Goal: Task Accomplishment & Management: Manage account settings

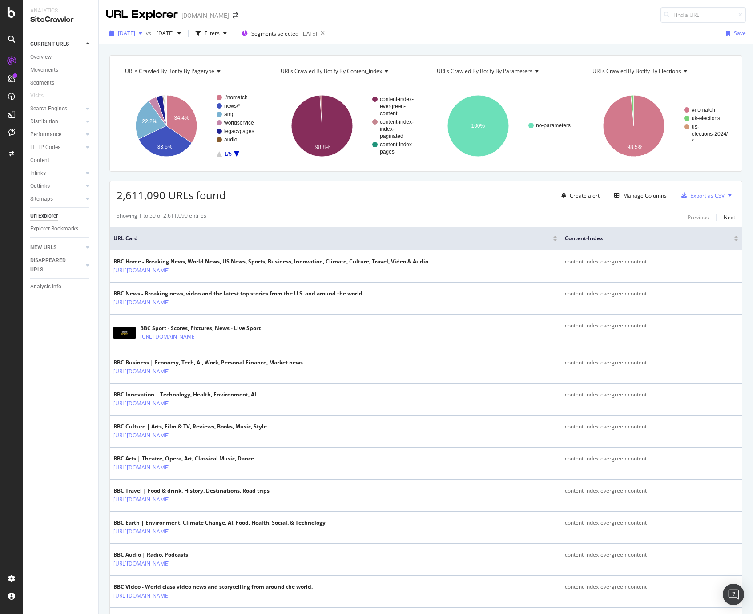
click at [135, 29] on span "[DATE]" at bounding box center [126, 33] width 17 height 8
click at [325, 21] on div "URL Explorer www.bbc.com" at bounding box center [426, 11] width 655 height 23
click at [299, 32] on span "Segments selected" at bounding box center [274, 34] width 47 height 8
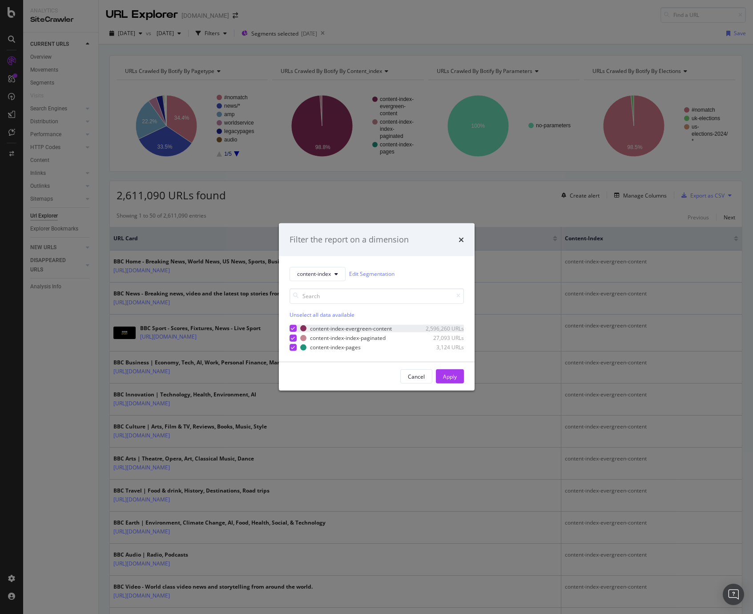
click at [293, 329] on icon "modal" at bounding box center [293, 328] width 4 height 4
click at [453, 379] on div "Apply" at bounding box center [450, 377] width 14 height 8
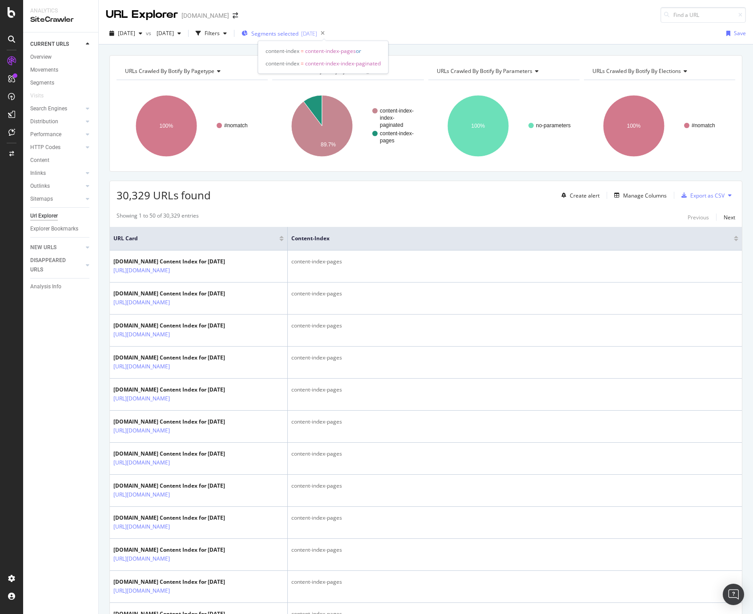
click at [299, 33] on span "Segments selected" at bounding box center [274, 34] width 47 height 8
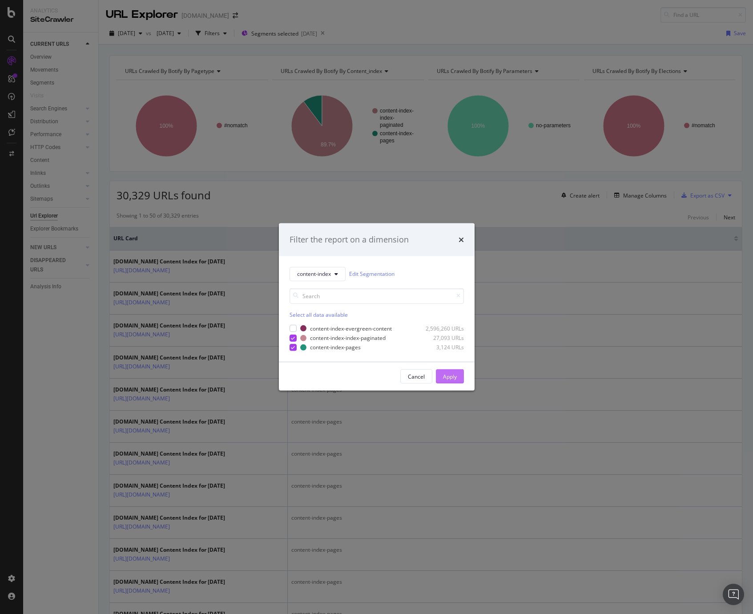
click at [453, 373] on div "Apply" at bounding box center [450, 377] width 14 height 8
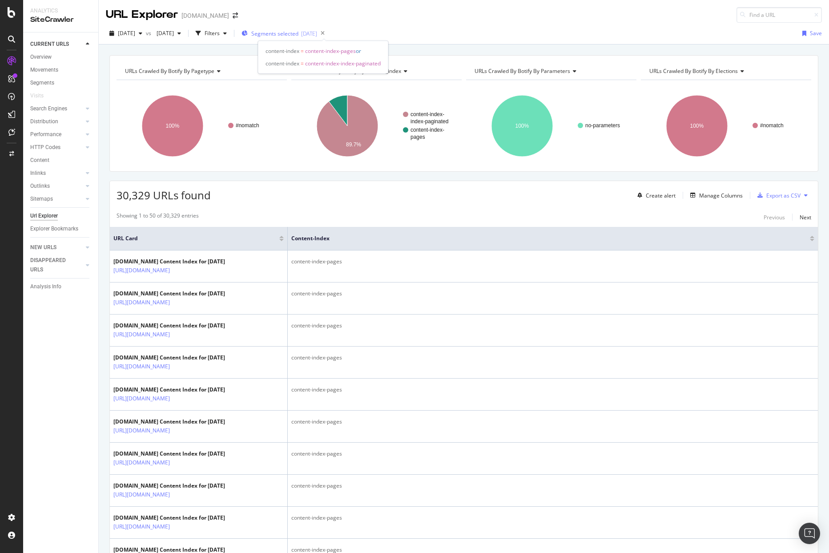
click at [299, 32] on span "Segments selected" at bounding box center [274, 34] width 47 height 8
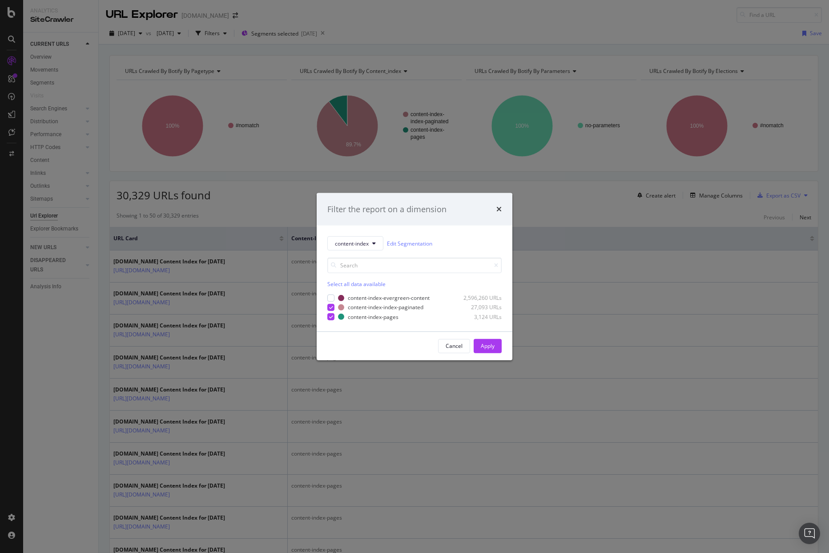
click at [448, 38] on div "Filter the report on a dimension content-index Edit Segmentation Select all dat…" at bounding box center [414, 276] width 829 height 553
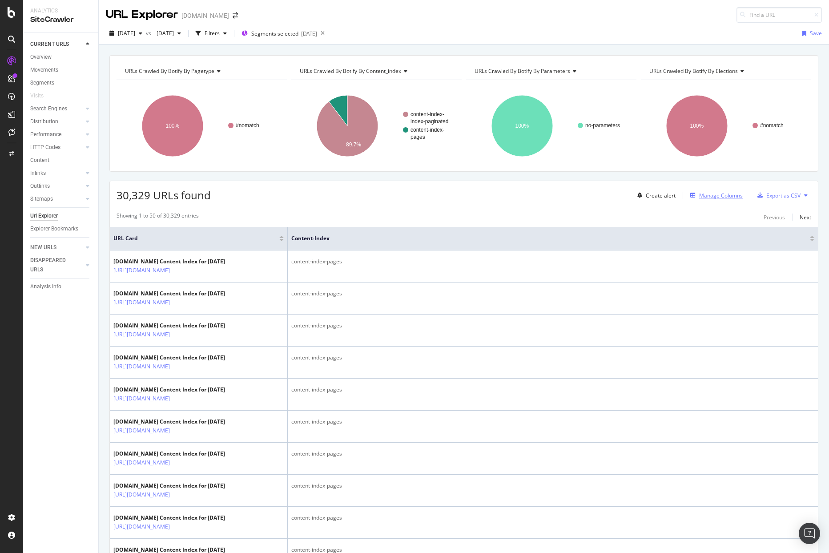
click at [702, 192] on div "Manage Columns" at bounding box center [722, 196] width 44 height 8
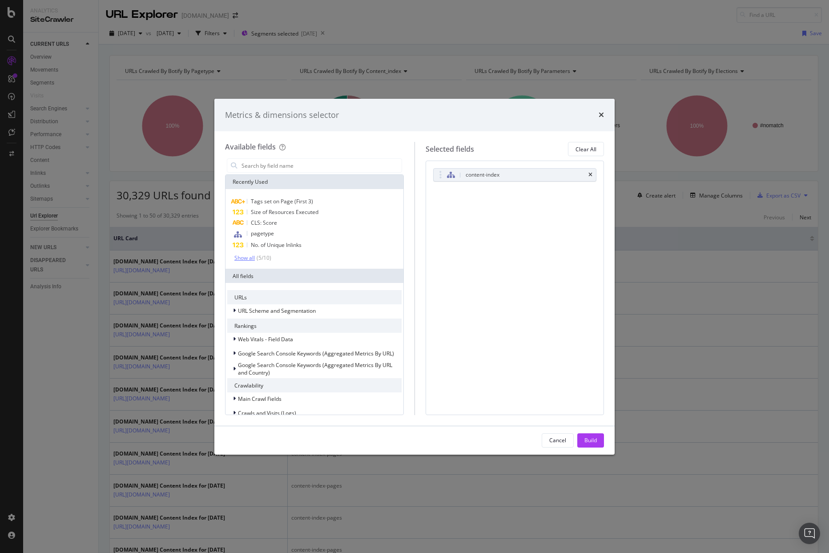
click at [253, 255] on div "Show all" at bounding box center [245, 258] width 20 height 6
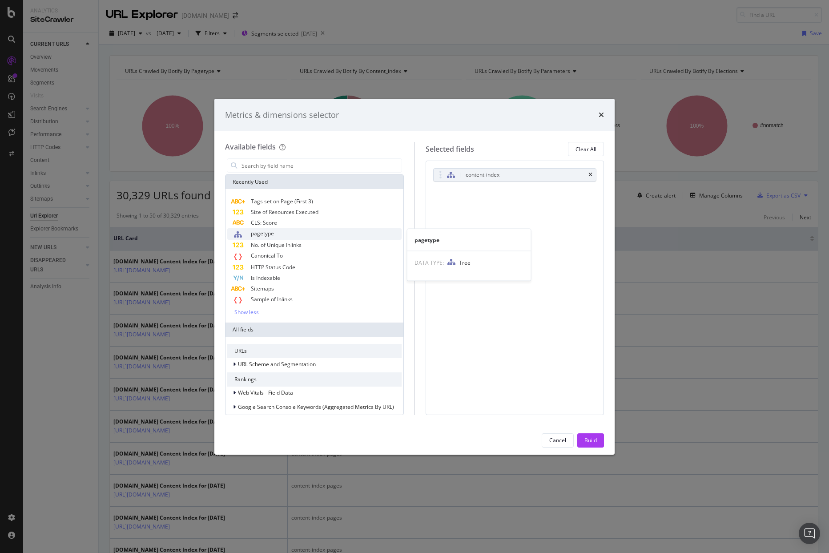
click at [279, 236] on div "pagetype" at bounding box center [314, 234] width 174 height 12
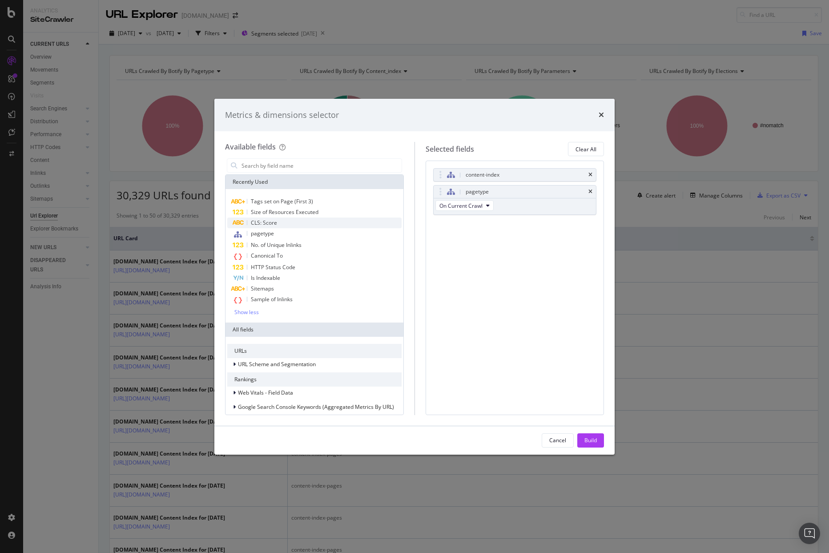
click at [270, 223] on span "CLS: Score" at bounding box center [264, 223] width 26 height 8
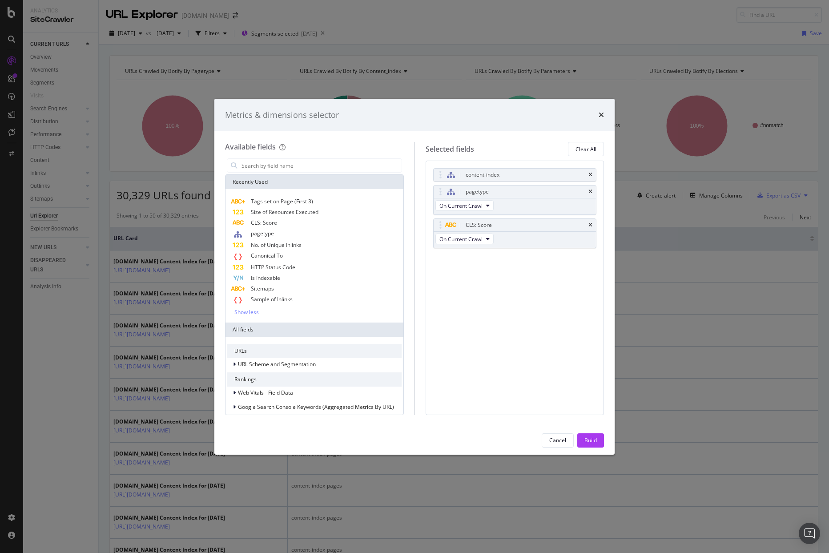
drag, startPoint x: 596, startPoint y: 441, endPoint x: 583, endPoint y: 417, distance: 27.9
click at [596, 441] on div "Build" at bounding box center [591, 441] width 12 height 8
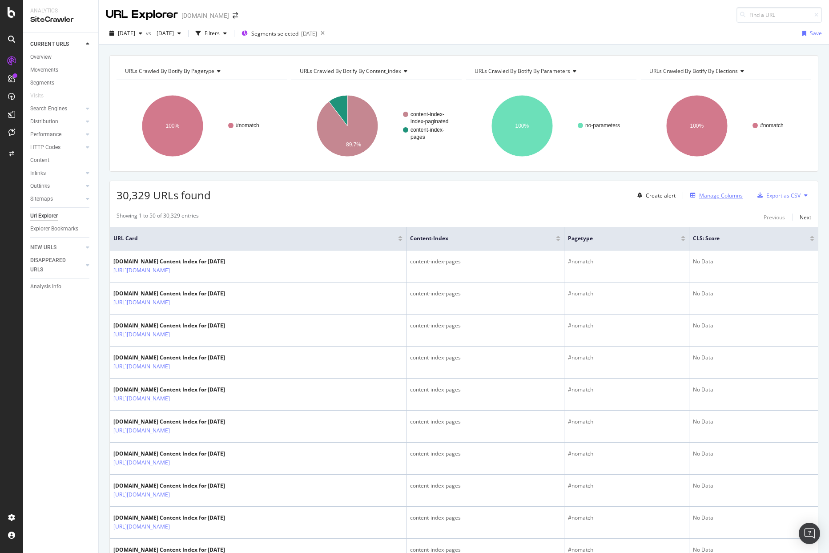
click at [708, 194] on div "Manage Columns" at bounding box center [722, 196] width 44 height 8
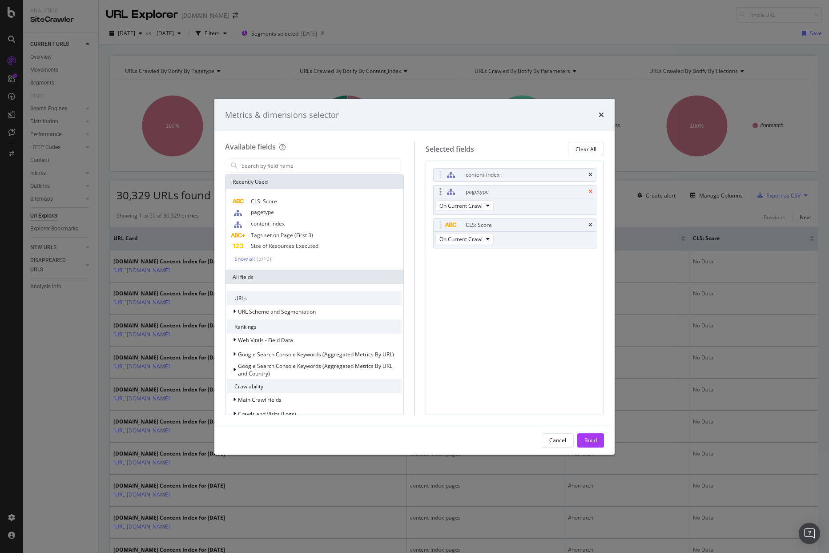
click at [591, 190] on icon "times" at bounding box center [591, 191] width 4 height 5
click at [590, 190] on icon "times" at bounding box center [591, 191] width 4 height 5
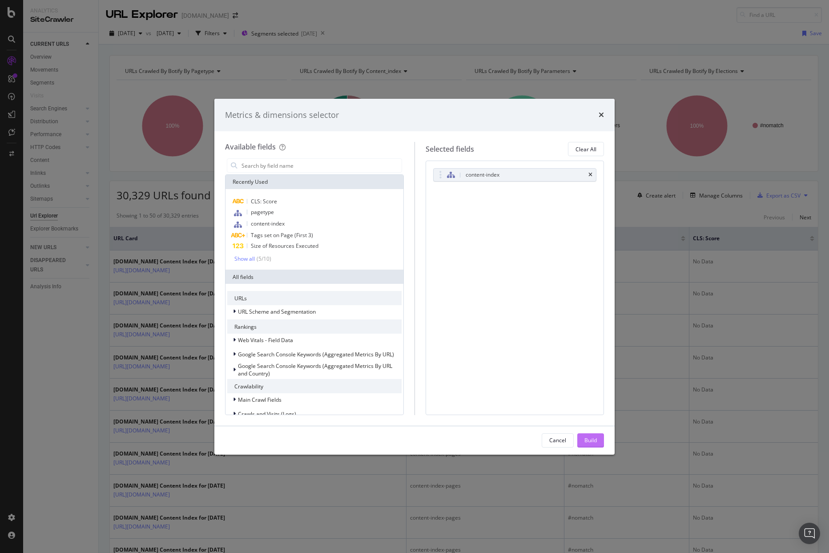
click at [591, 441] on div "Build" at bounding box center [591, 441] width 12 height 8
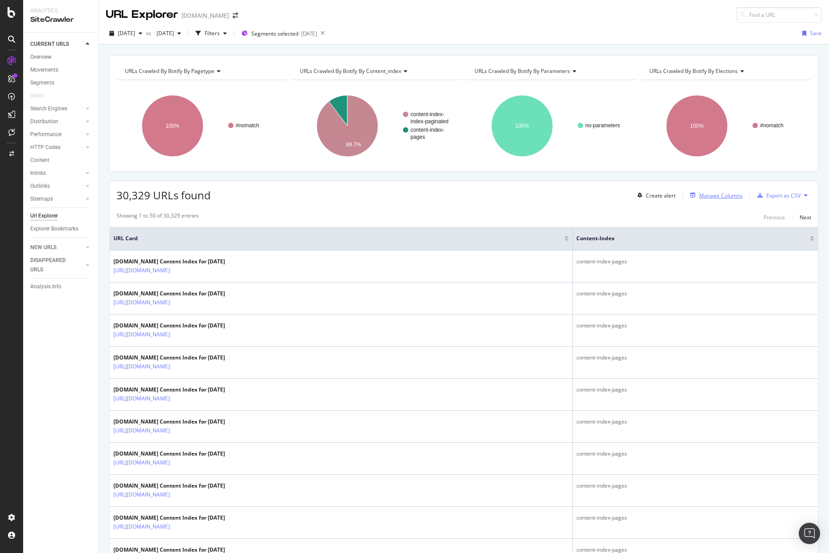
click at [708, 194] on div "Manage Columns" at bounding box center [722, 196] width 44 height 8
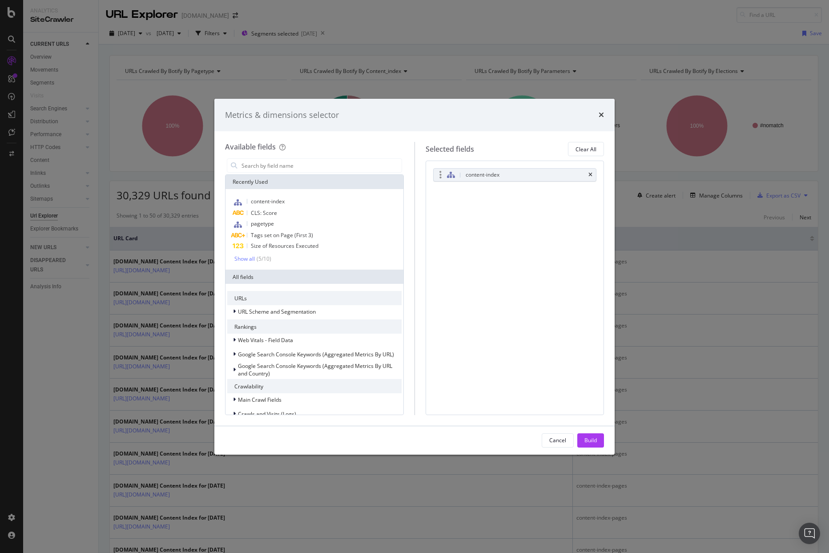
click at [588, 173] on div "content-index" at bounding box center [515, 175] width 163 height 12
click at [591, 173] on icon "times" at bounding box center [591, 174] width 4 height 5
click at [250, 256] on div "Show all" at bounding box center [245, 258] width 20 height 6
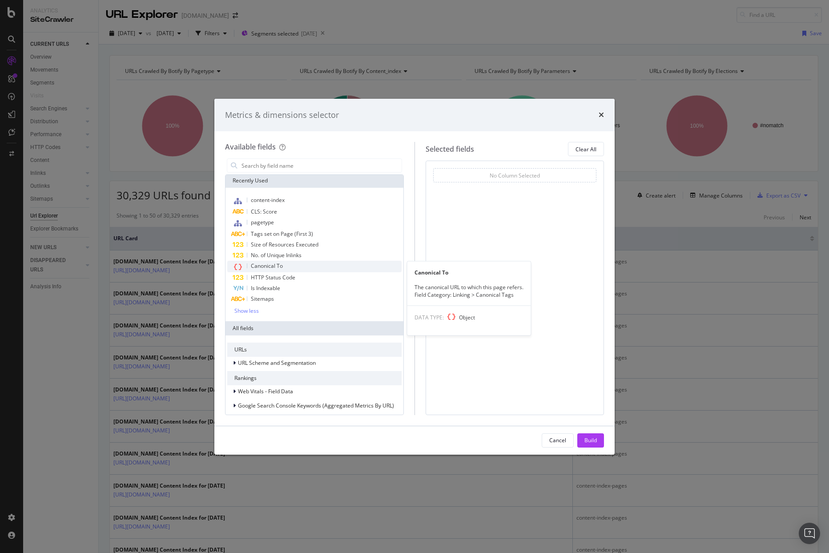
click at [310, 268] on div "Canonical To" at bounding box center [314, 267] width 174 height 12
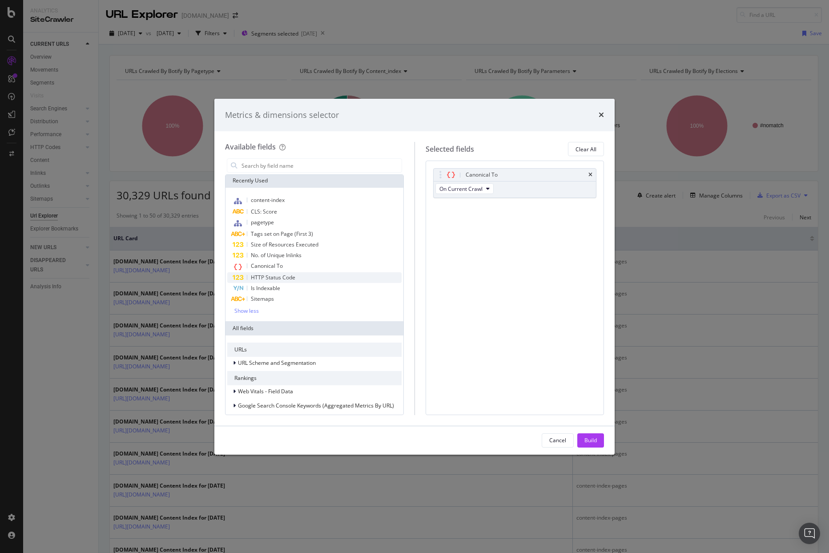
click at [307, 276] on div "HTTP Status Code" at bounding box center [314, 277] width 174 height 11
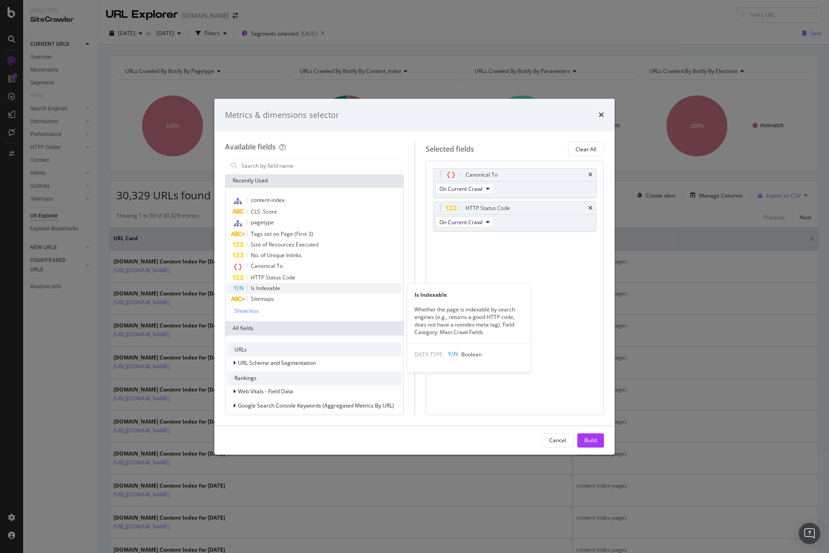
click at [303, 288] on div "Is Indexable" at bounding box center [314, 288] width 174 height 11
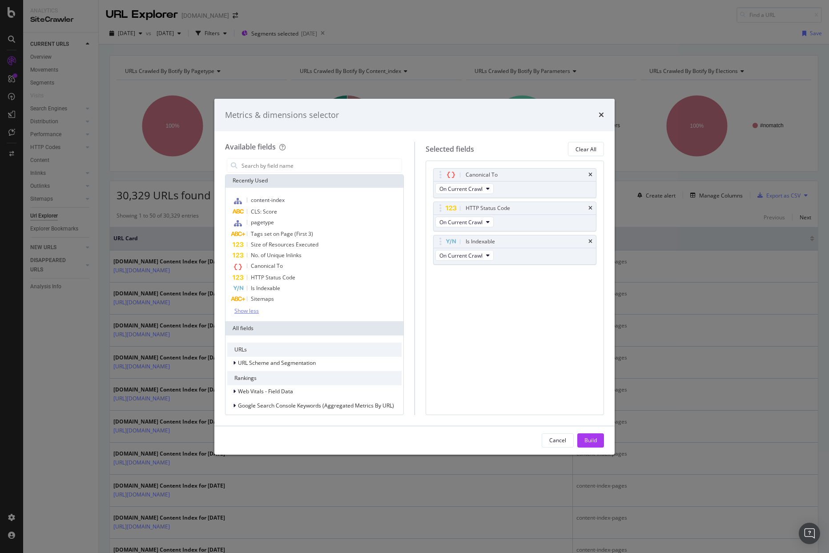
click at [251, 314] on div "Show less" at bounding box center [247, 311] width 24 height 6
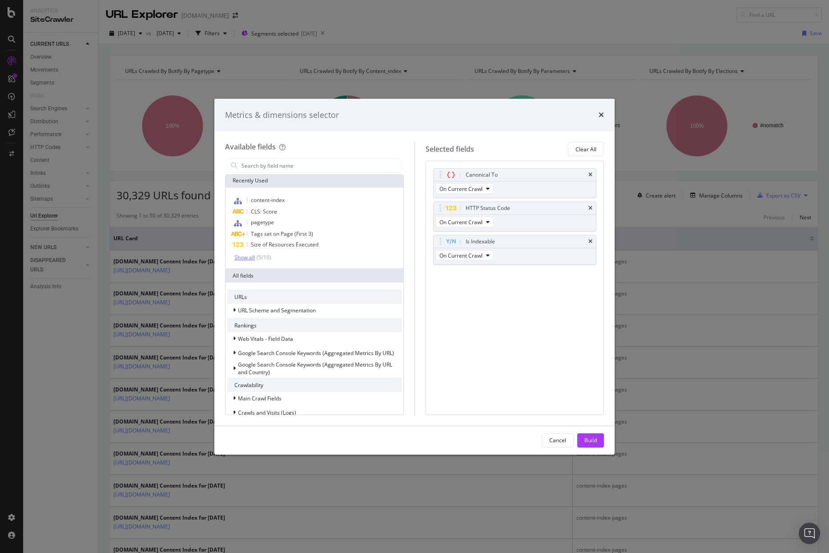
click at [248, 260] on div "Show all" at bounding box center [245, 258] width 20 height 6
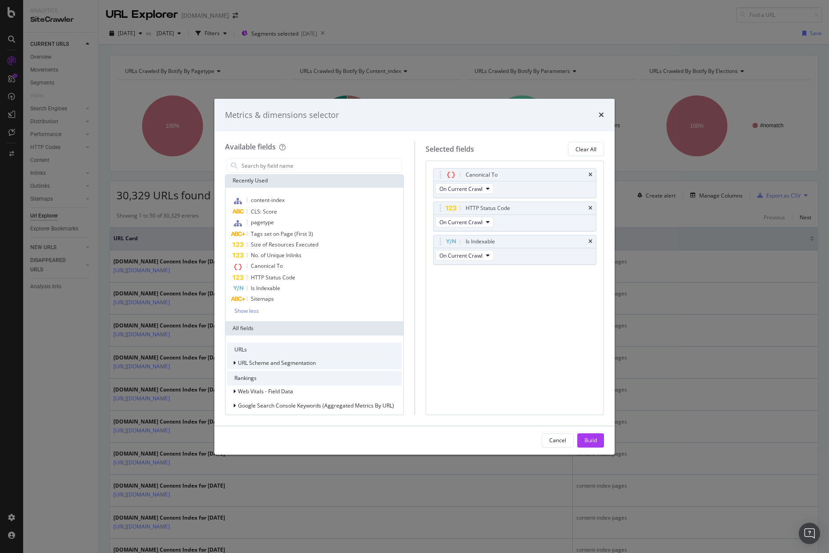
click at [267, 363] on span "URL Scheme and Segmentation" at bounding box center [277, 363] width 78 height 8
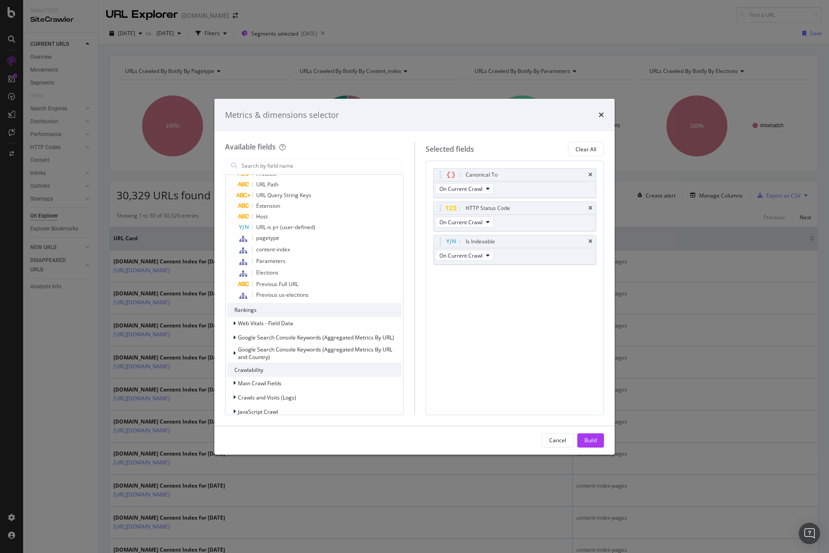
scroll to position [268, 0]
click at [275, 257] on span "Parameters" at bounding box center [270, 259] width 29 height 8
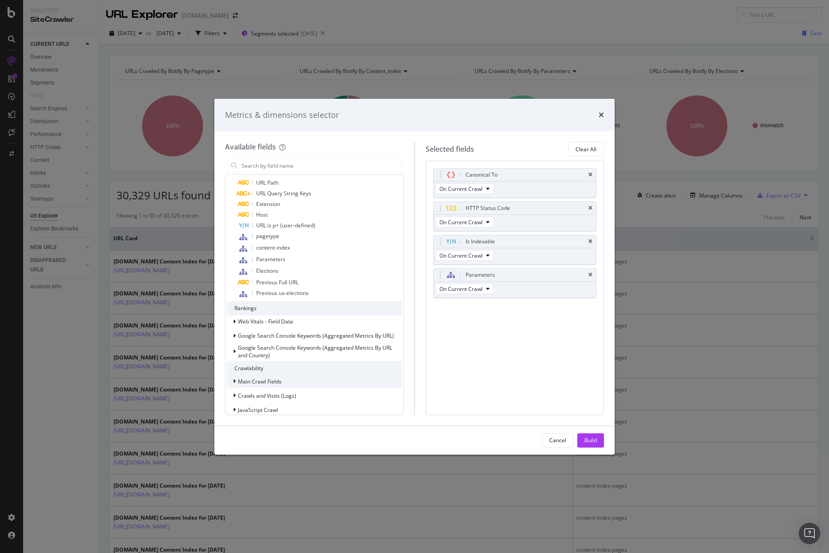
click at [269, 381] on span "Main Crawl Fields" at bounding box center [260, 382] width 44 height 8
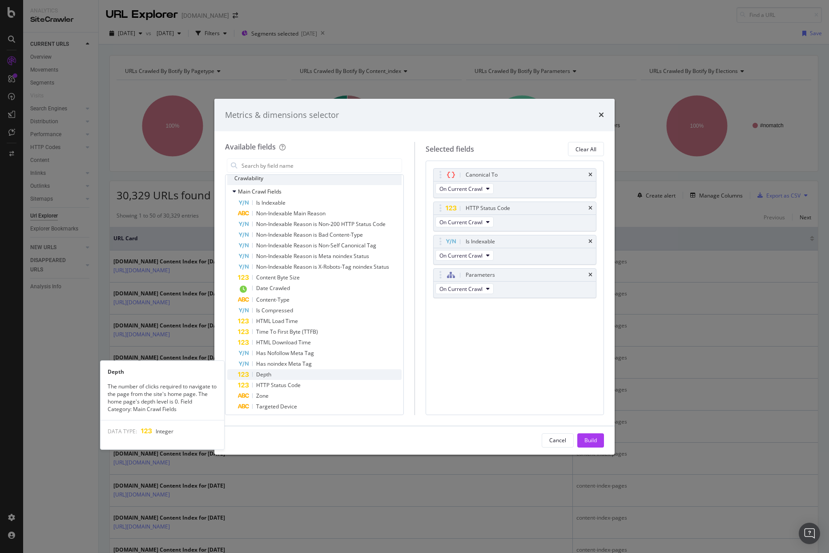
scroll to position [469, 0]
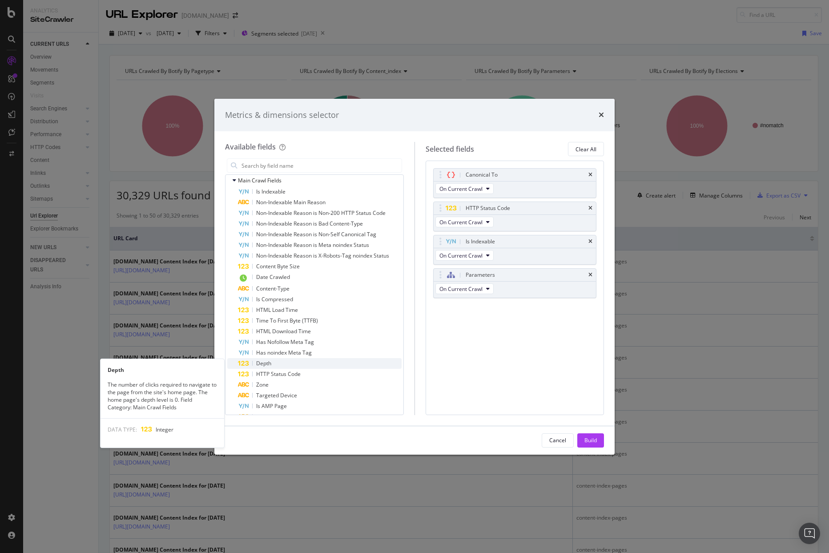
click at [290, 362] on div "Depth" at bounding box center [320, 363] width 164 height 11
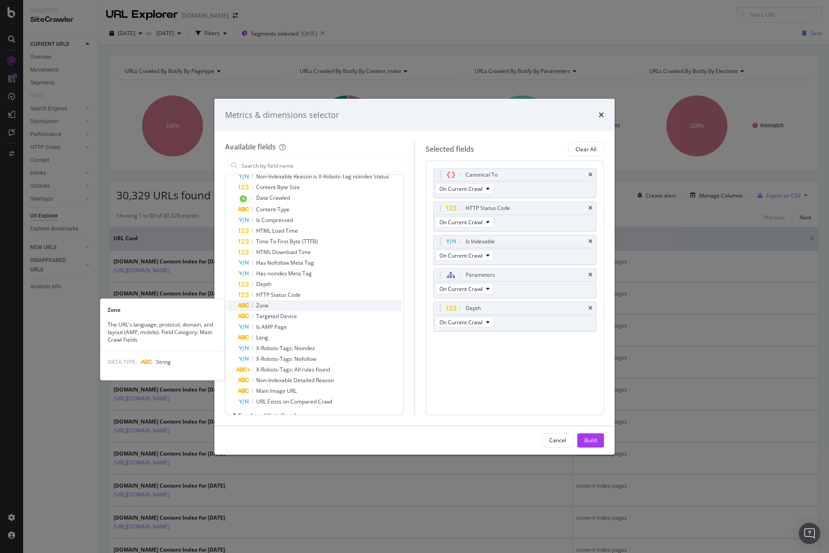
scroll to position [551, 0]
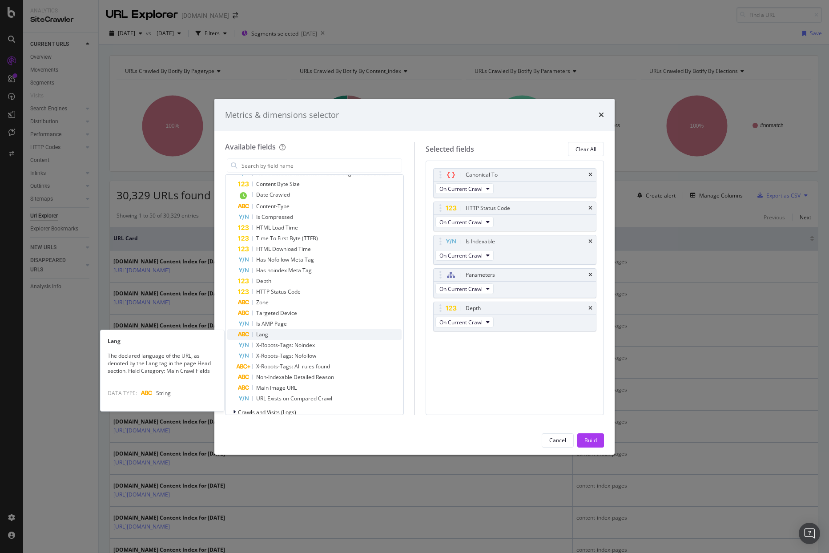
click at [269, 336] on div "Lang" at bounding box center [320, 334] width 164 height 11
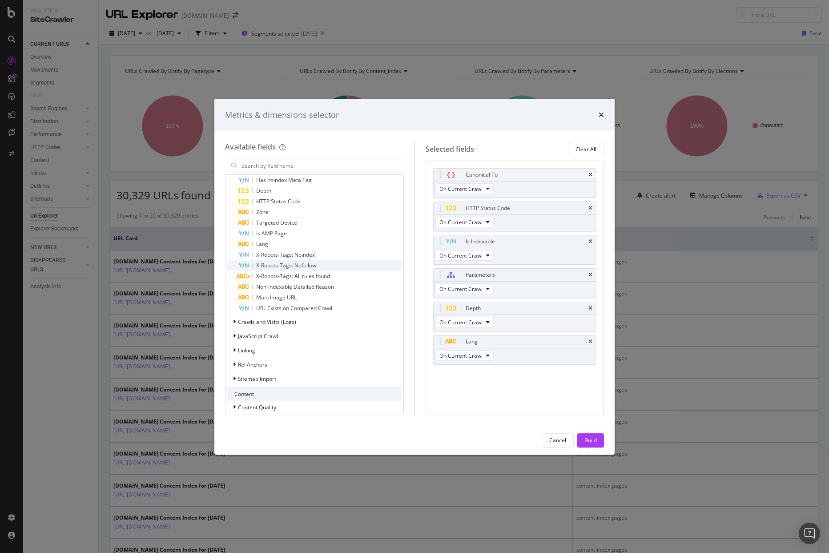
scroll to position [643, 0]
click at [272, 333] on span "JavaScript Crawl" at bounding box center [258, 336] width 40 height 8
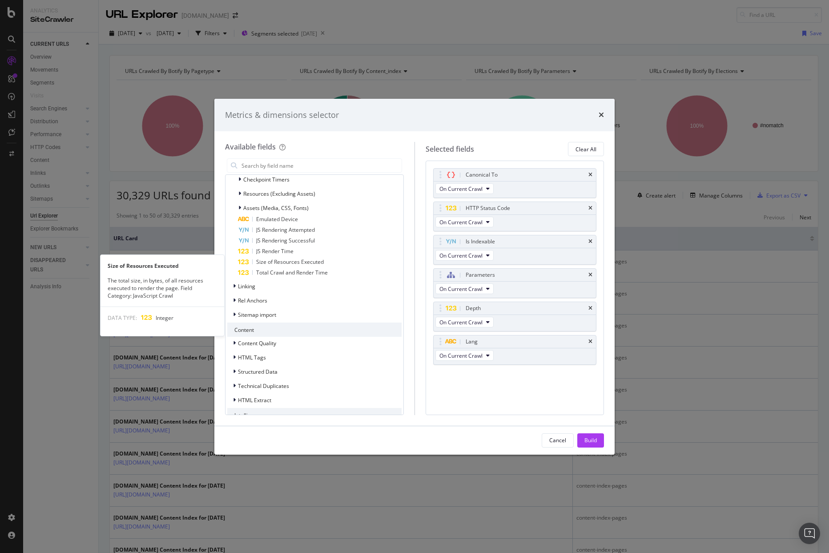
scroll to position [853, 0]
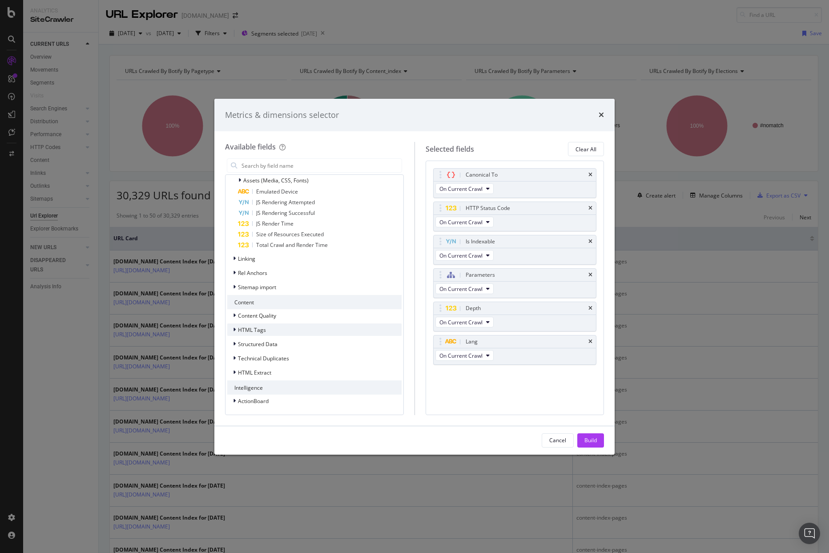
click at [259, 329] on span "HTML Tags" at bounding box center [252, 330] width 28 height 8
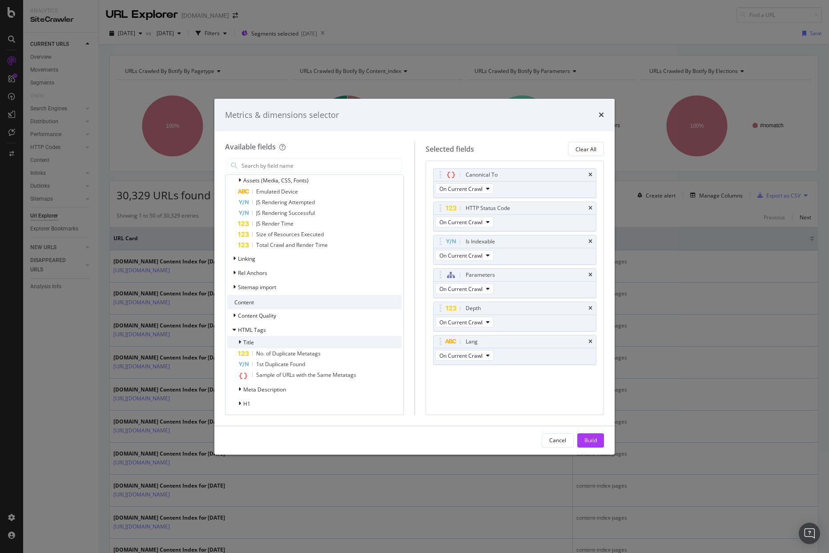
click at [255, 340] on div "Title" at bounding box center [314, 342] width 174 height 12
click at [279, 373] on div "Title" at bounding box center [322, 375] width 158 height 11
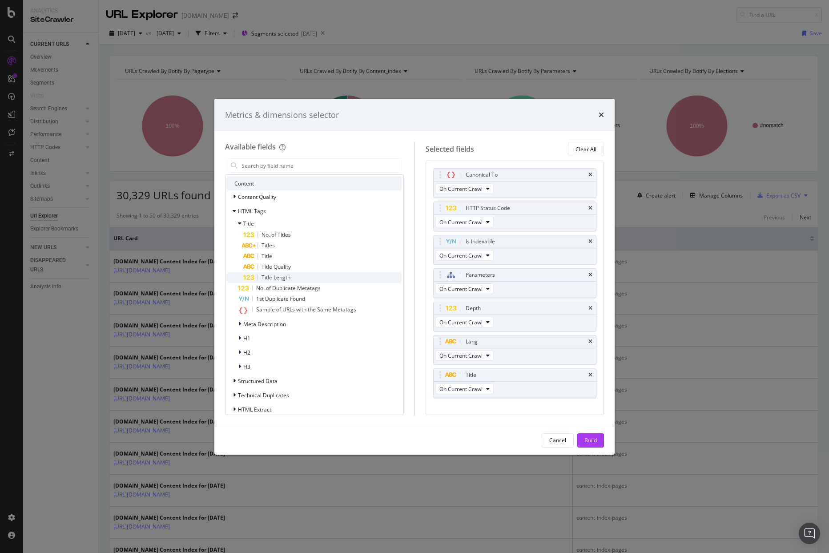
scroll to position [972, 0]
click at [248, 324] on span "Meta Description" at bounding box center [264, 324] width 43 height 8
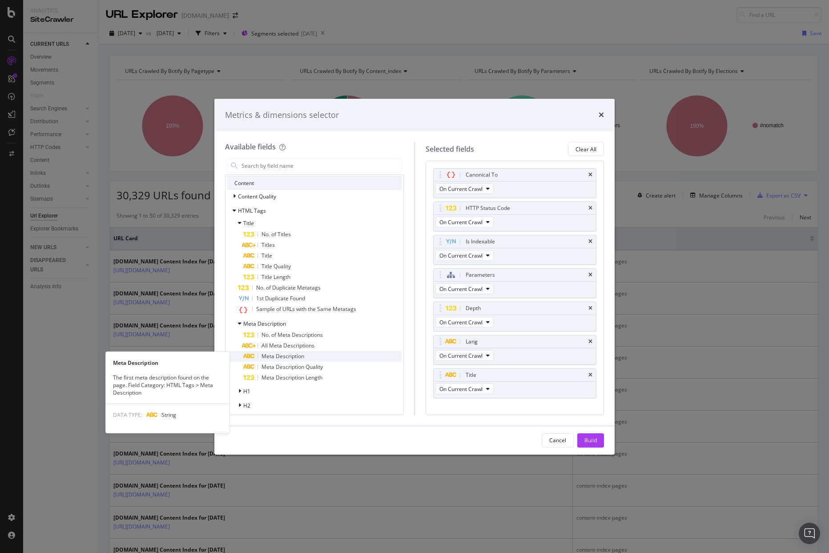
click at [292, 356] on span "Meta Description" at bounding box center [283, 356] width 43 height 8
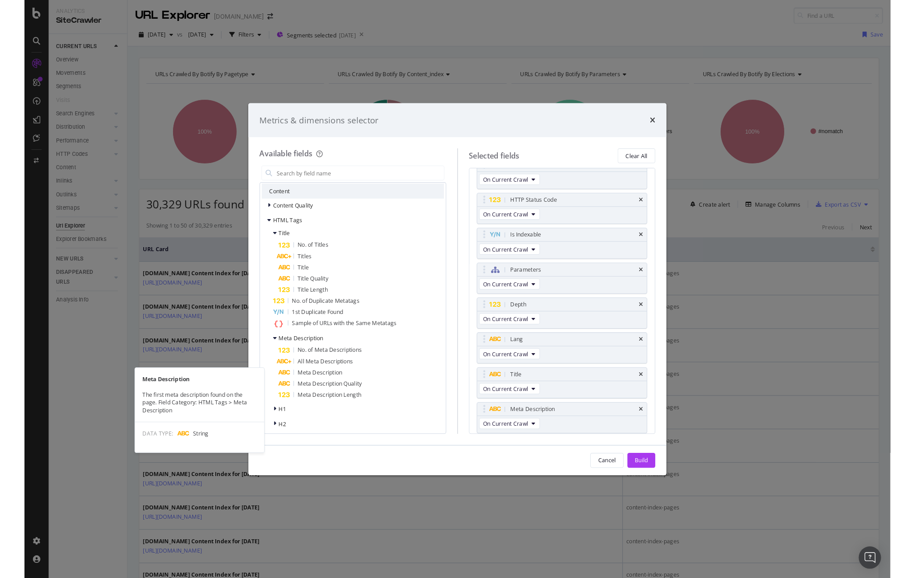
scroll to position [17, 0]
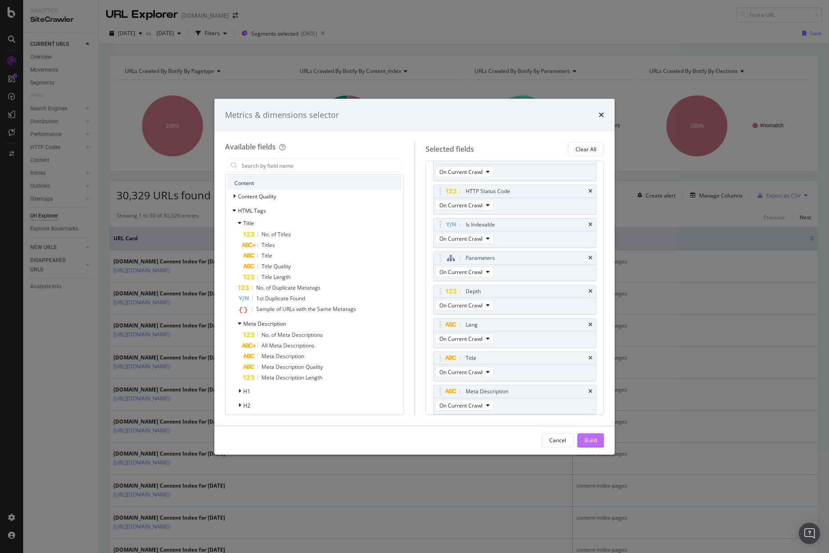
click at [593, 441] on div "Build" at bounding box center [591, 441] width 12 height 8
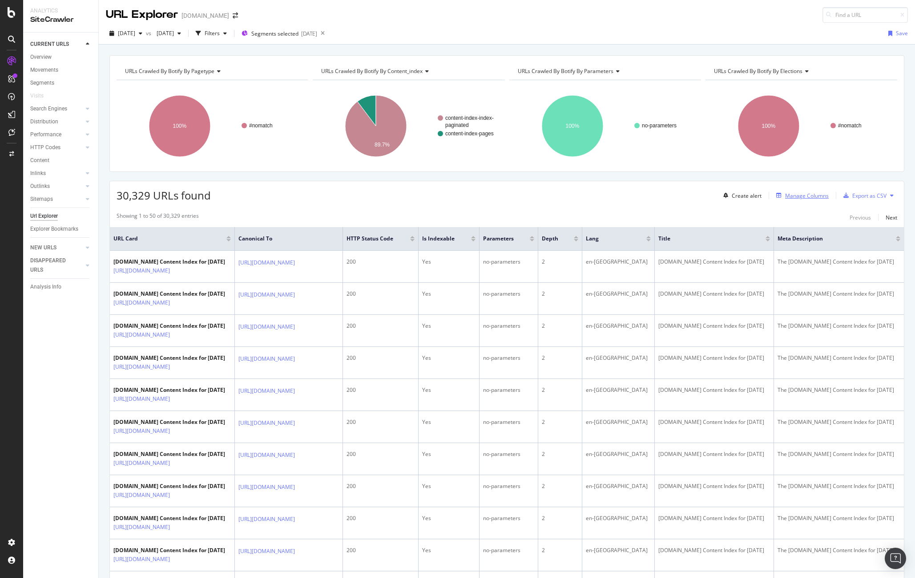
click at [753, 194] on div "Manage Columns" at bounding box center [807, 196] width 44 height 8
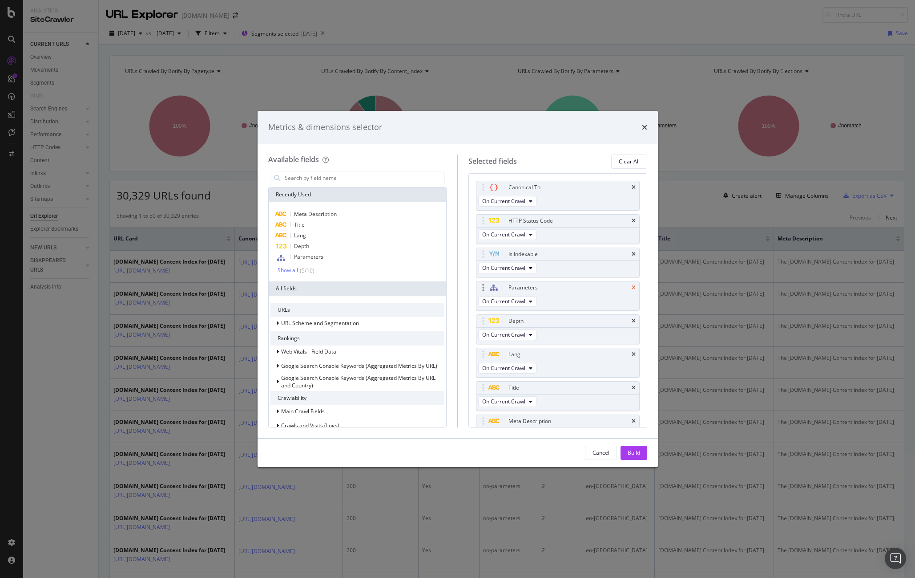
click at [635, 285] on icon "times" at bounding box center [634, 287] width 4 height 5
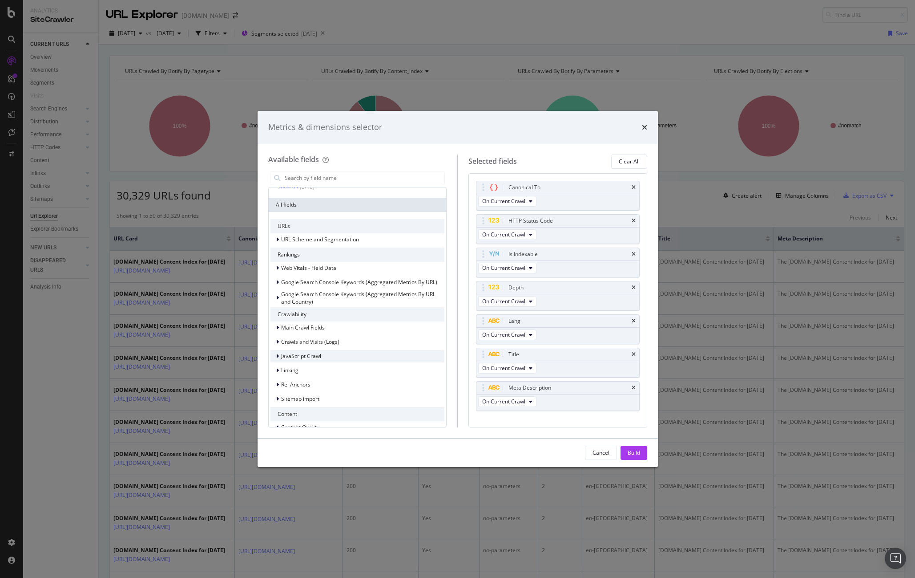
scroll to position [183, 0]
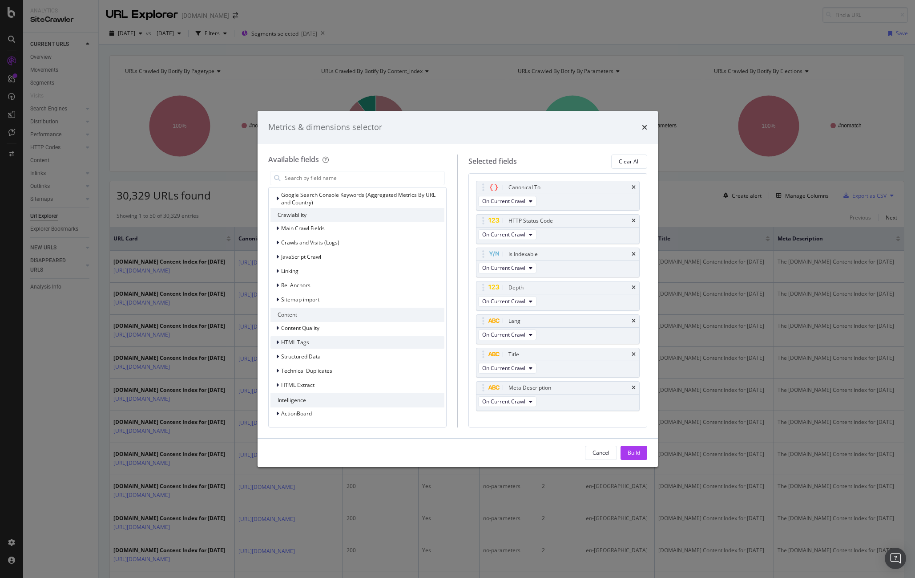
click at [307, 342] on span "HTML Tags" at bounding box center [295, 342] width 28 height 8
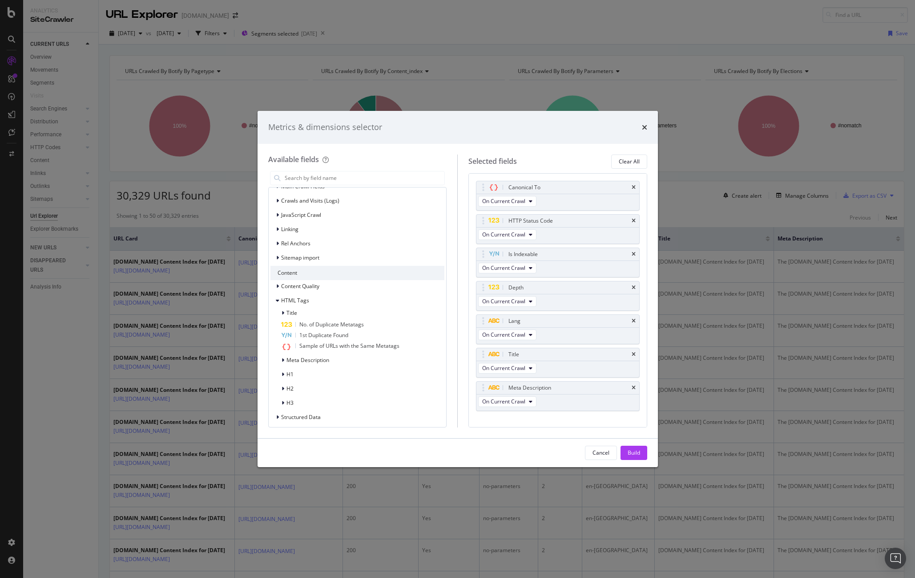
scroll to position [229, 0]
click at [309, 368] on div "H1" at bounding box center [358, 370] width 174 height 12
click at [325, 391] on div "H1" at bounding box center [366, 392] width 158 height 11
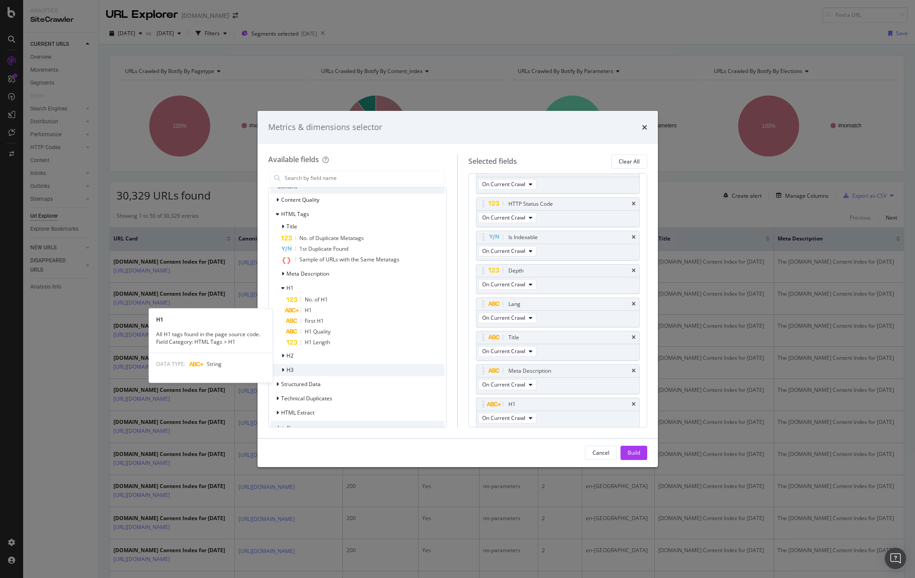
scroll to position [312, 0]
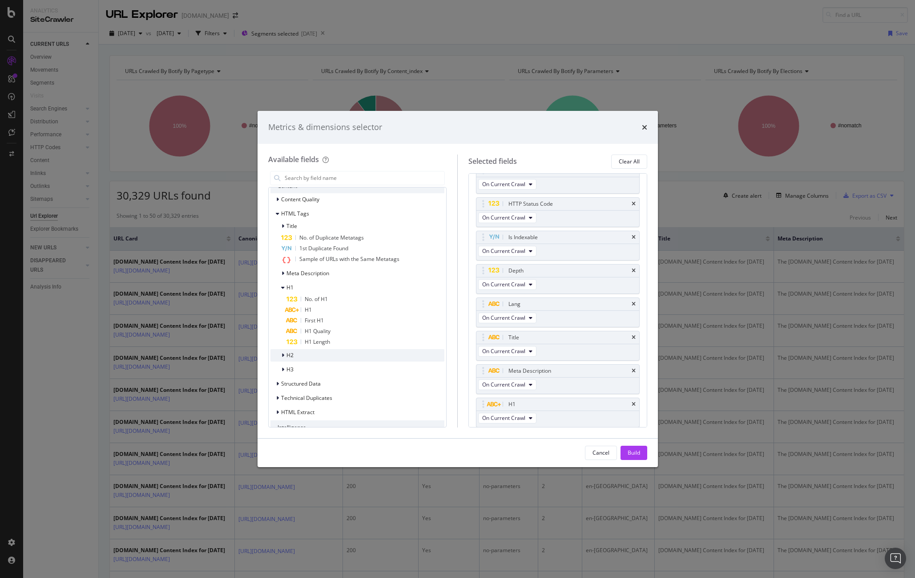
click at [295, 353] on div "H2" at bounding box center [358, 355] width 174 height 12
click at [321, 366] on span "No. of H2" at bounding box center [316, 367] width 23 height 8
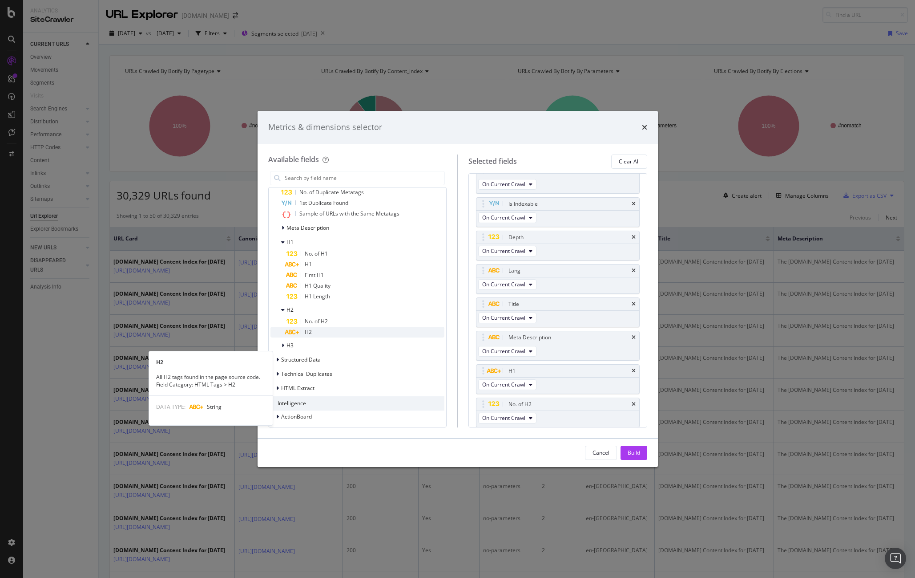
scroll to position [360, 0]
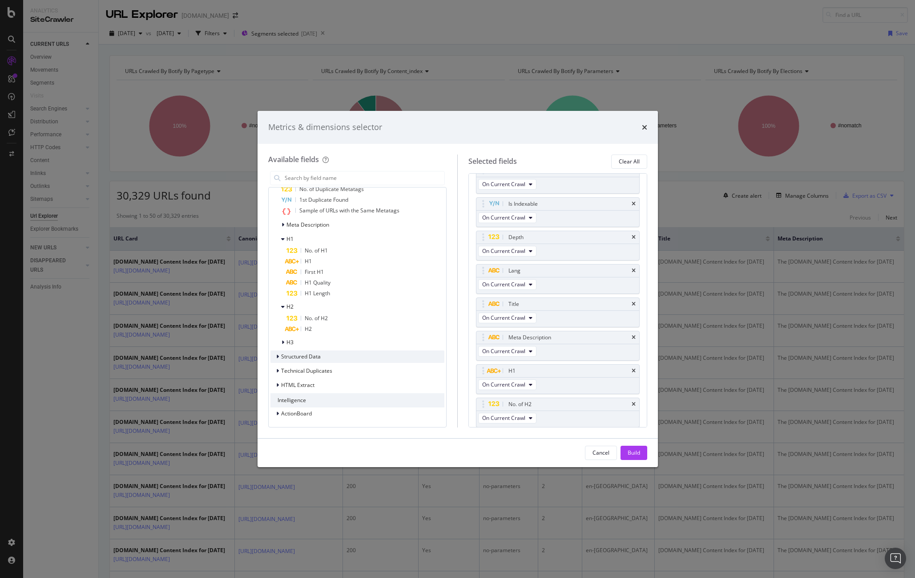
click at [308, 359] on span "Structured Data" at bounding box center [301, 356] width 40 height 8
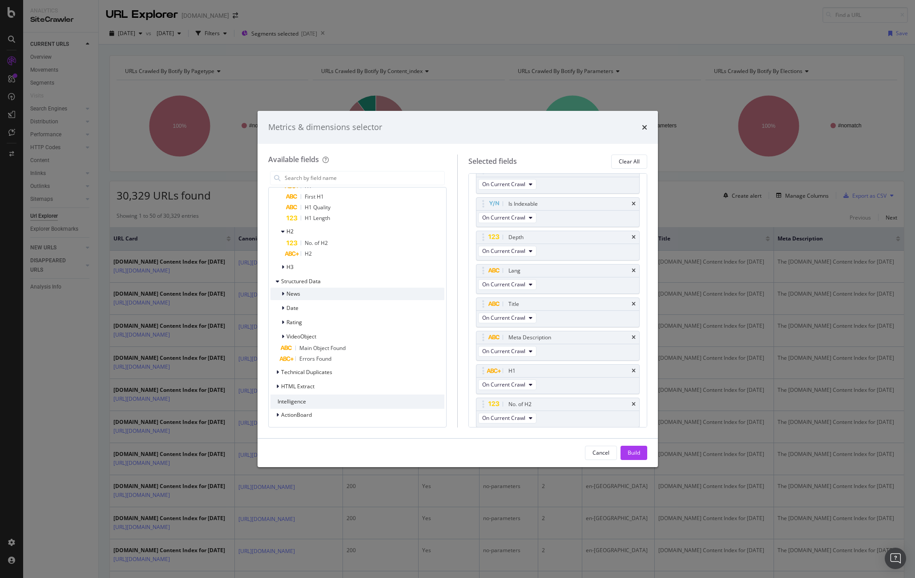
scroll to position [436, 0]
click at [314, 369] on span "Technical Duplicates" at bounding box center [306, 371] width 51 height 8
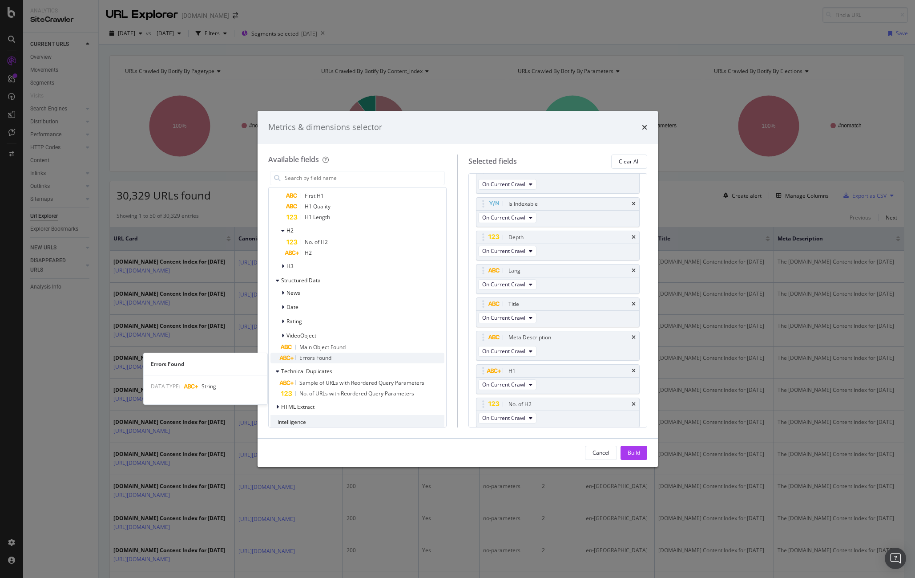
scroll to position [458, 0]
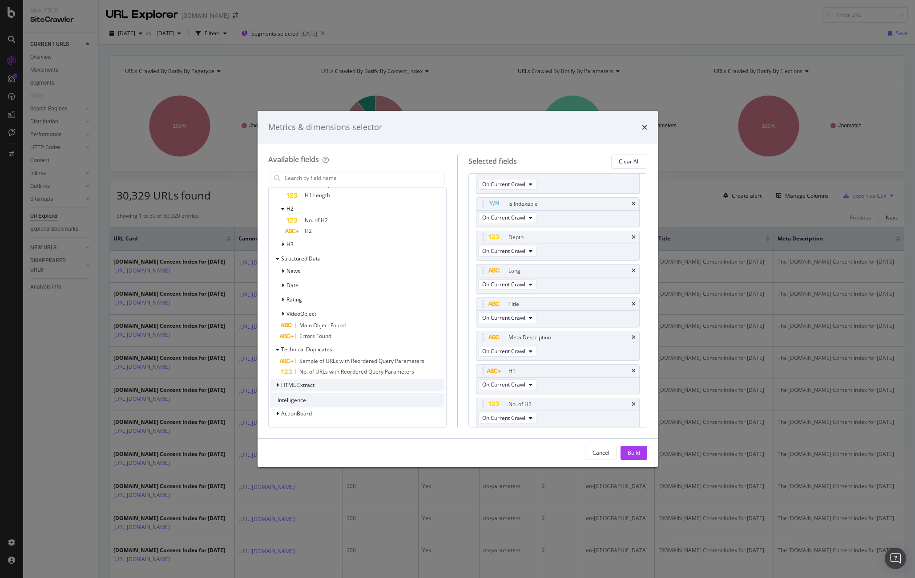
click at [300, 382] on span "HTML Extract" at bounding box center [297, 385] width 33 height 8
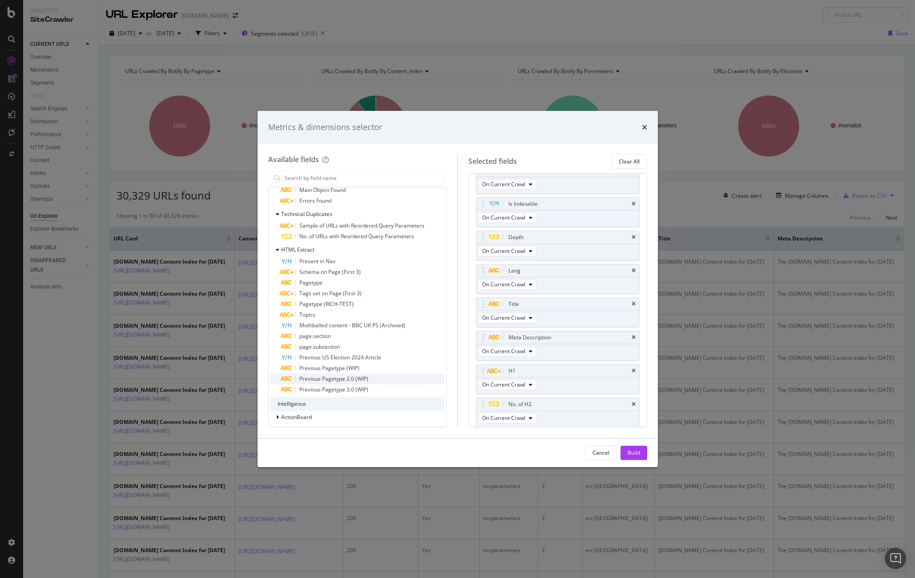
scroll to position [597, 0]
click at [322, 335] on span "page.section" at bounding box center [315, 332] width 32 height 8
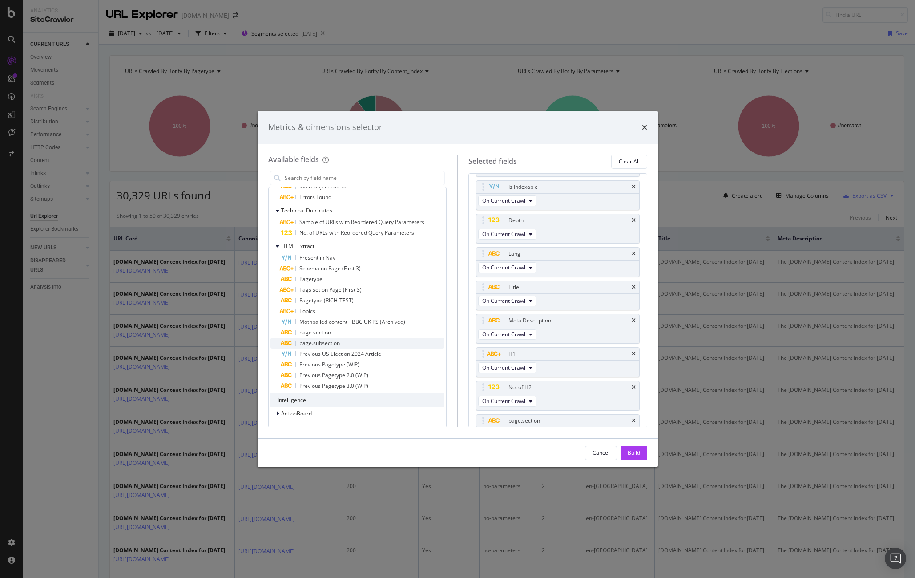
click at [324, 344] on span "page.subsection" at bounding box center [319, 343] width 40 height 8
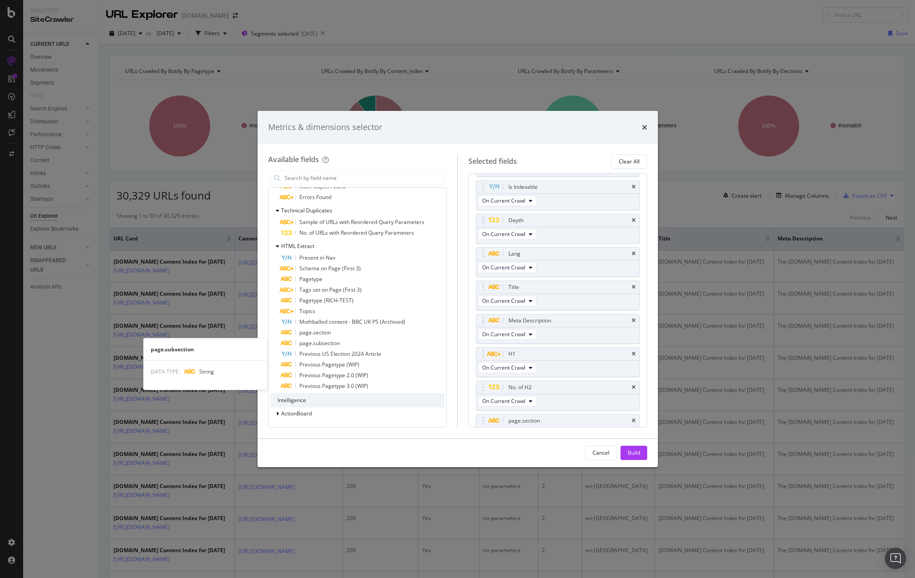
scroll to position [84, 0]
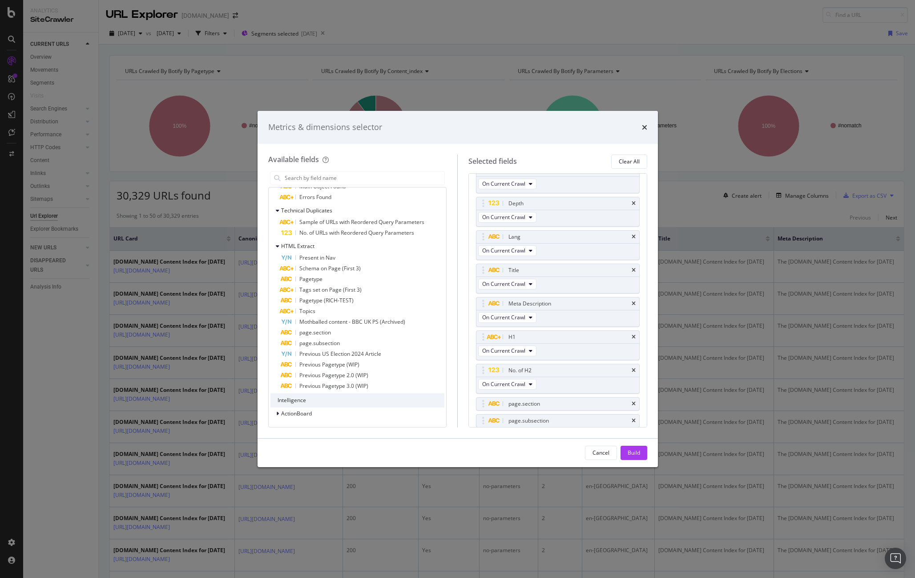
click at [630, 449] on div "Build" at bounding box center [634, 453] width 12 height 8
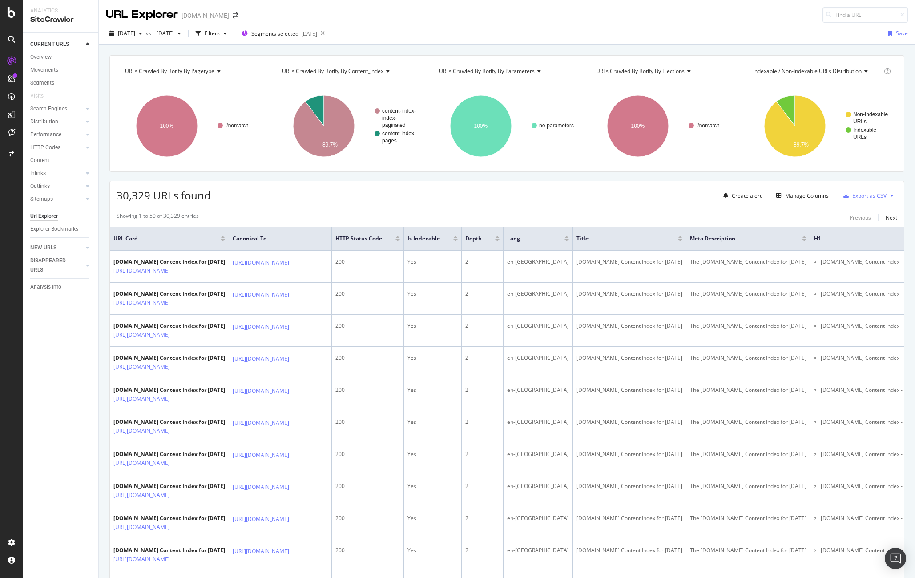
click at [610, 198] on div "30,329 URLs found Create alert Manage Columns Export as CSV" at bounding box center [507, 192] width 794 height 22
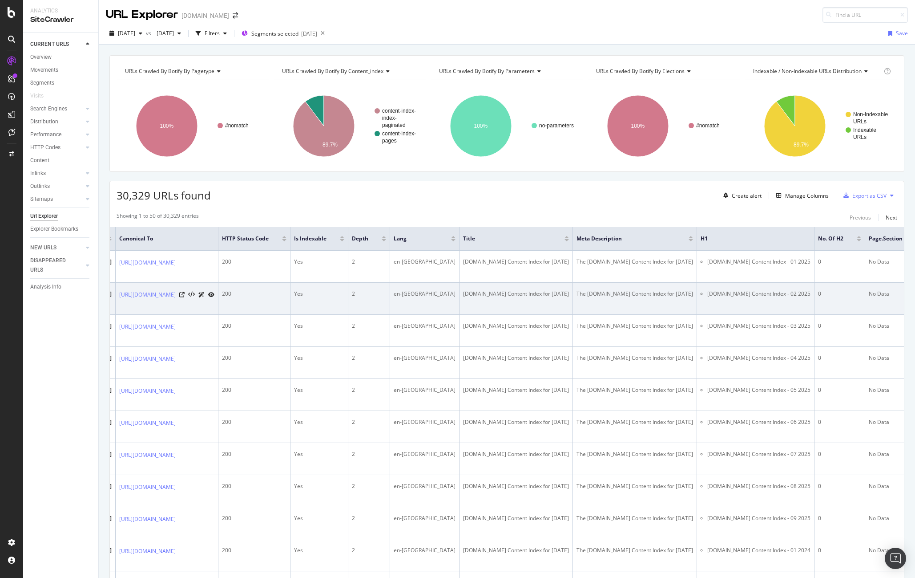
scroll to position [0, 285]
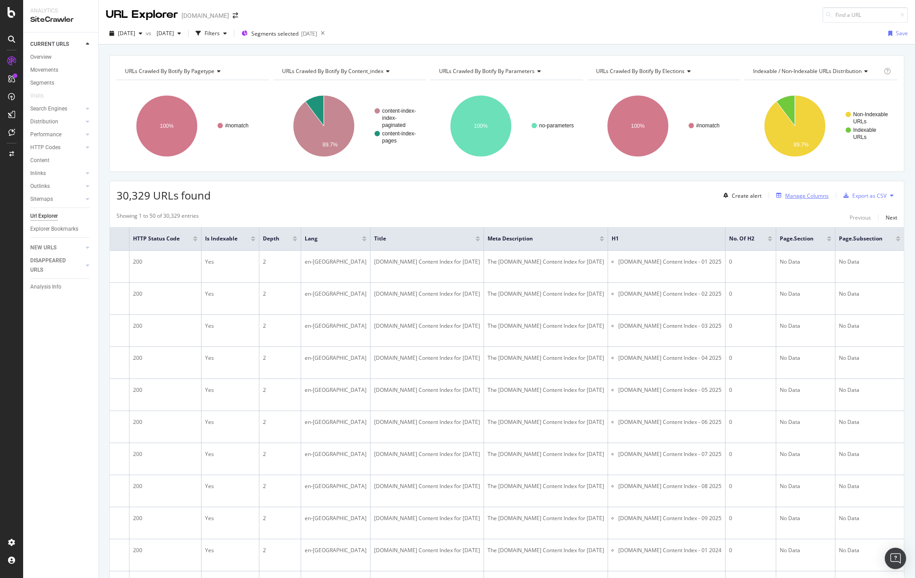
click at [753, 195] on div "Manage Columns" at bounding box center [807, 196] width 44 height 8
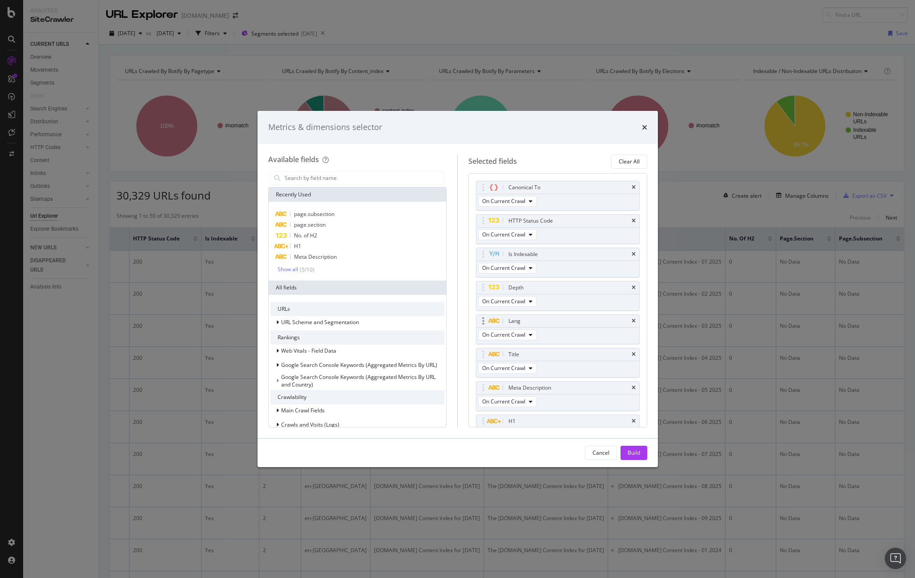
scroll to position [114, 0]
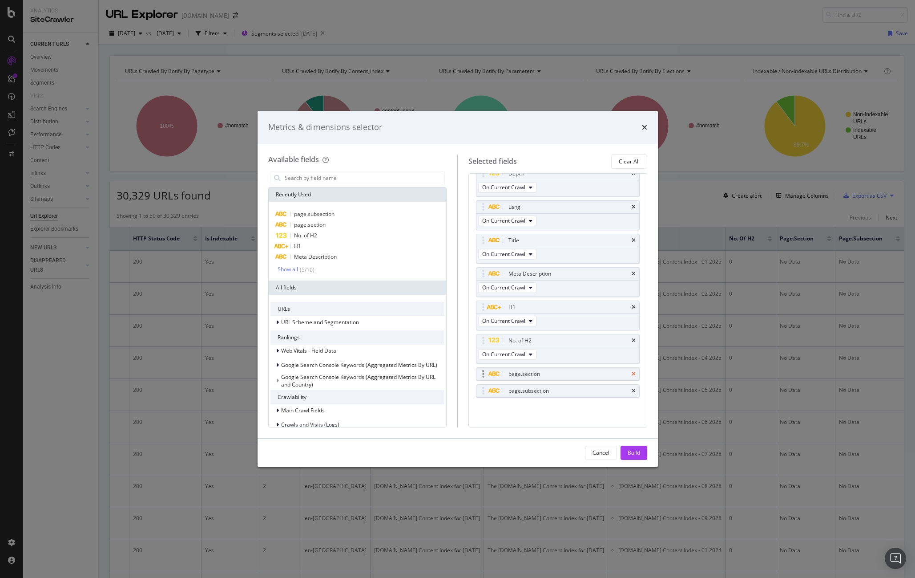
click at [633, 371] on icon "times" at bounding box center [634, 373] width 4 height 5
click at [633, 389] on icon "times" at bounding box center [634, 390] width 4 height 5
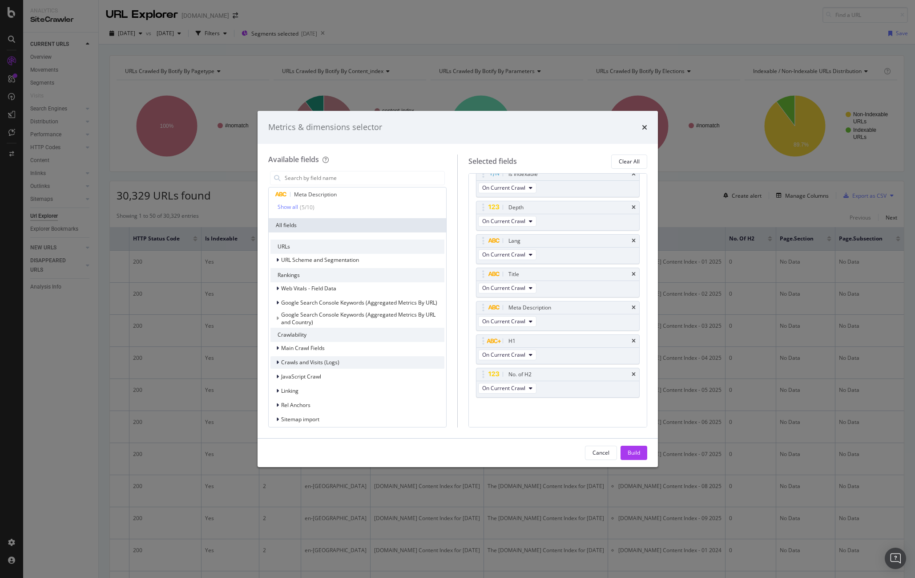
scroll to position [64, 0]
click at [295, 335] on div "Crawlability" at bounding box center [358, 333] width 174 height 14
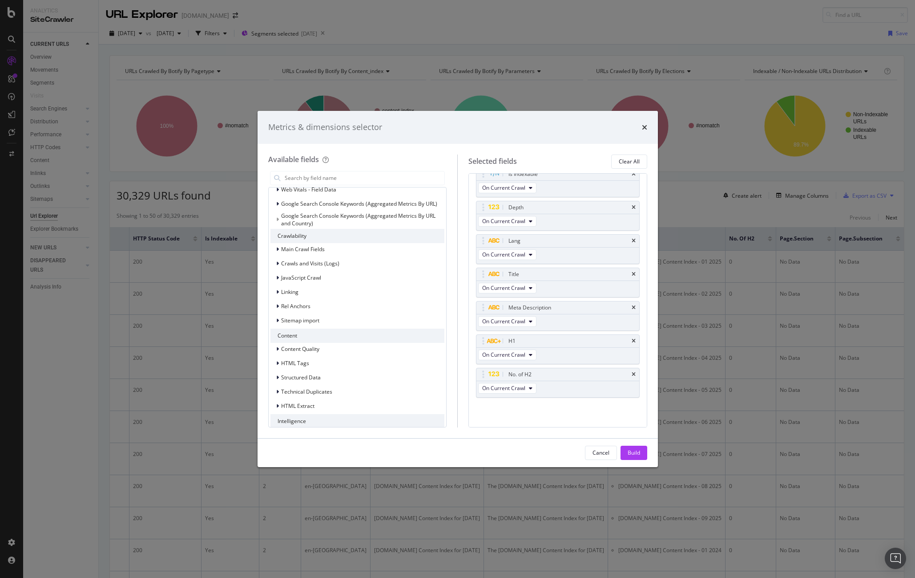
scroll to position [182, 0]
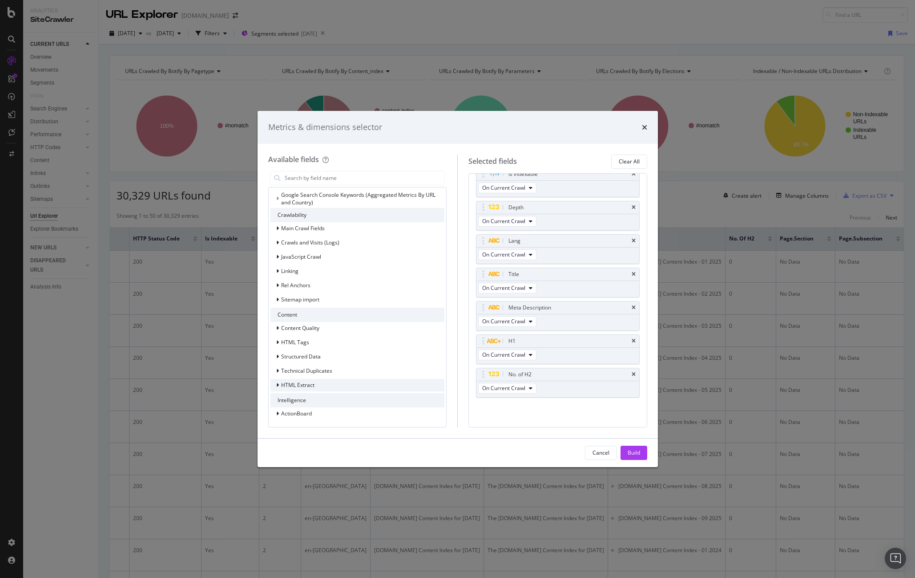
click at [324, 384] on div "HTML Extract" at bounding box center [358, 385] width 174 height 12
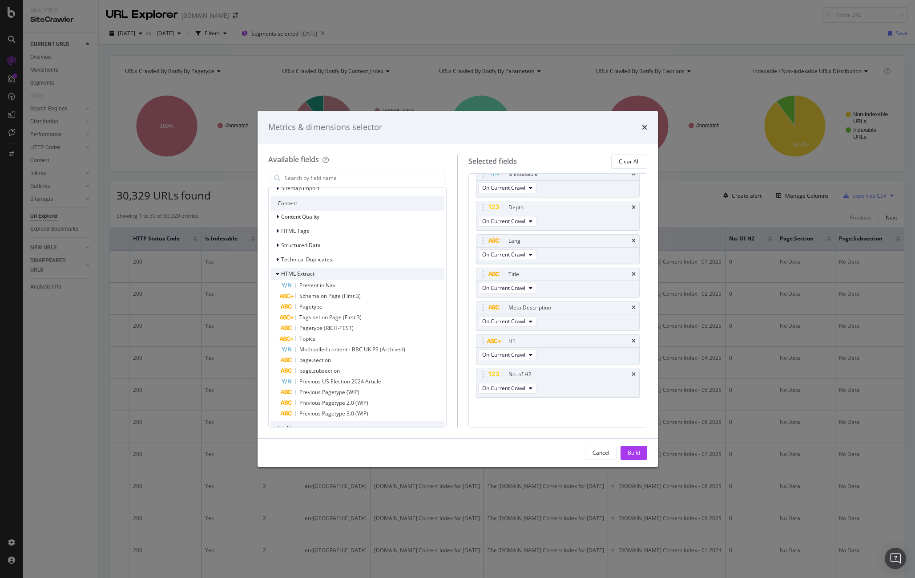
scroll to position [321, 0]
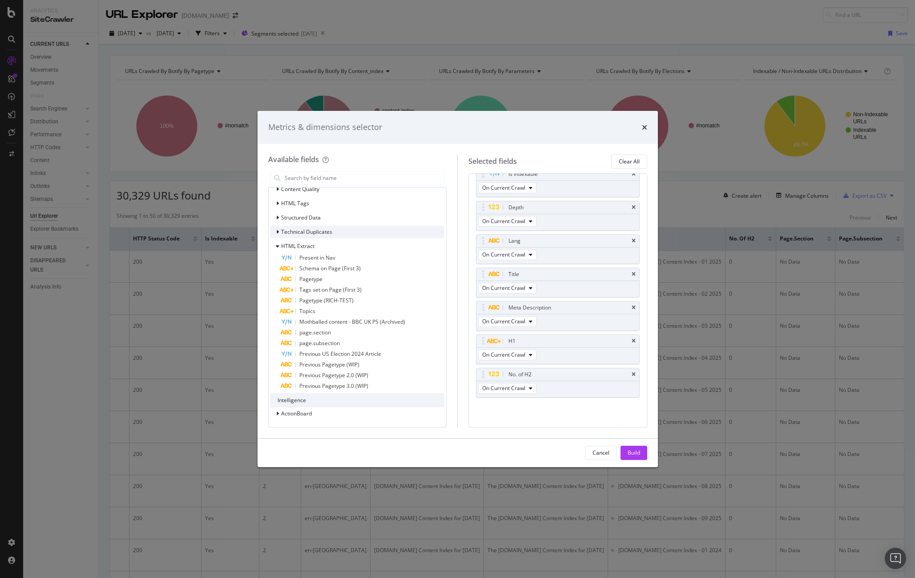
click at [292, 232] on span "Technical Duplicates" at bounding box center [306, 232] width 51 height 8
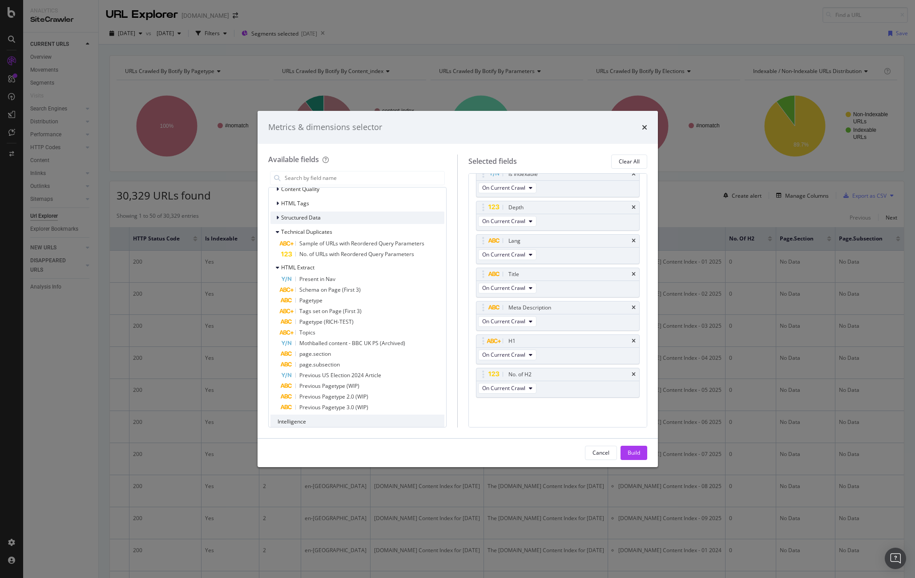
click at [275, 219] on div "Structured Data" at bounding box center [296, 217] width 50 height 9
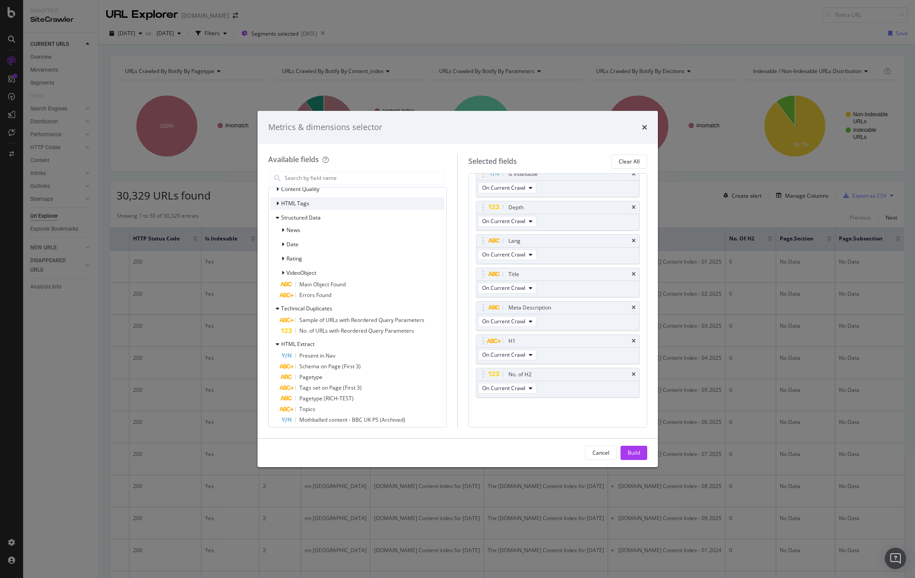
click at [279, 206] on div "modal" at bounding box center [278, 203] width 5 height 9
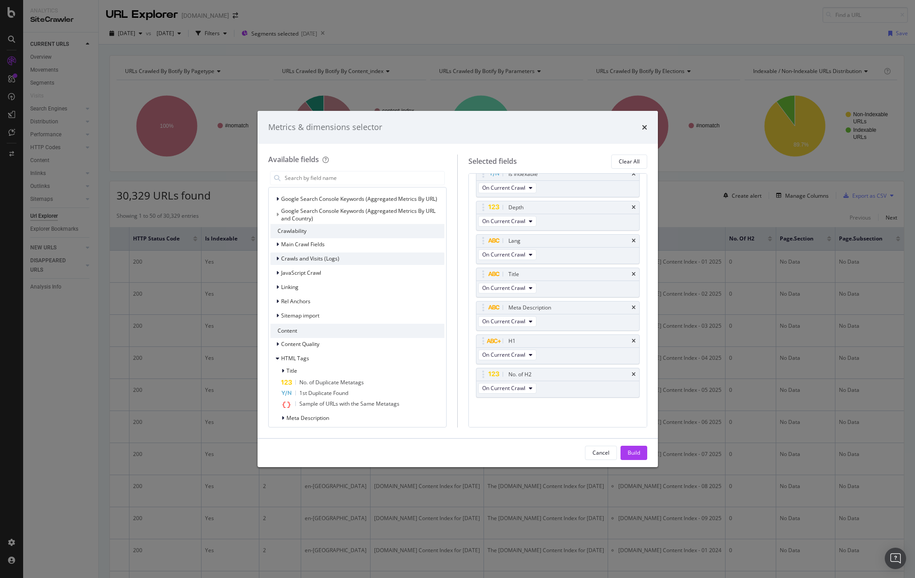
scroll to position [166, 0]
click at [356, 285] on div "Linking" at bounding box center [358, 287] width 174 height 12
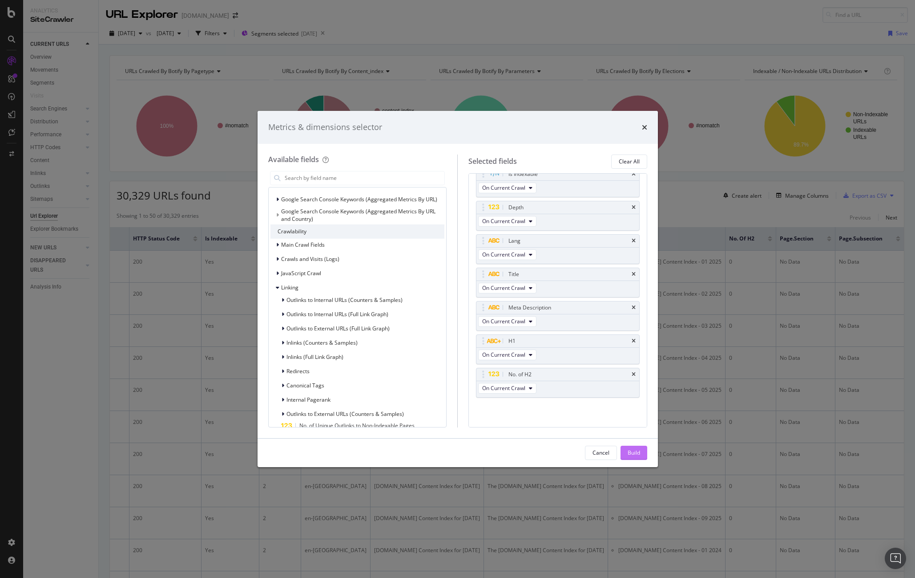
click at [633, 450] on div "Build" at bounding box center [634, 453] width 12 height 8
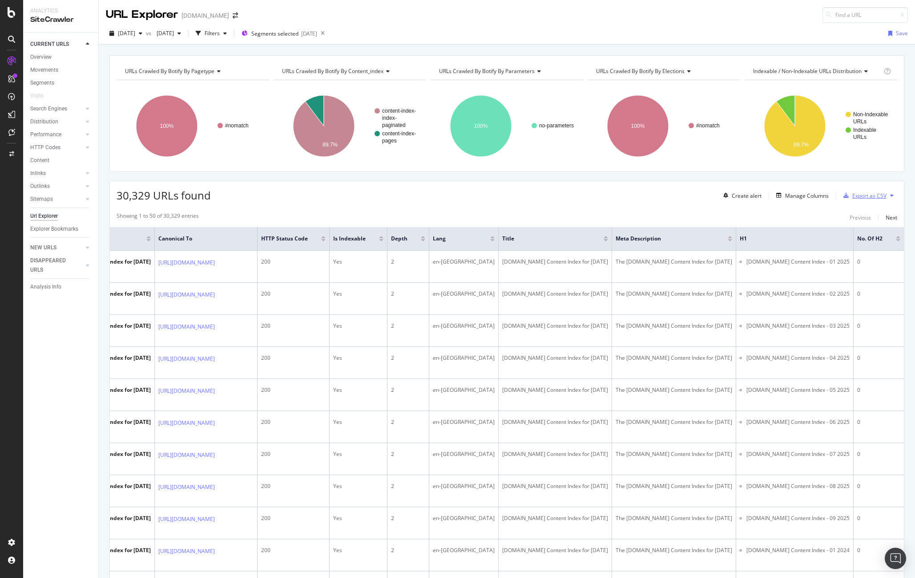
click at [753, 194] on div "Export as CSV" at bounding box center [870, 196] width 34 height 8
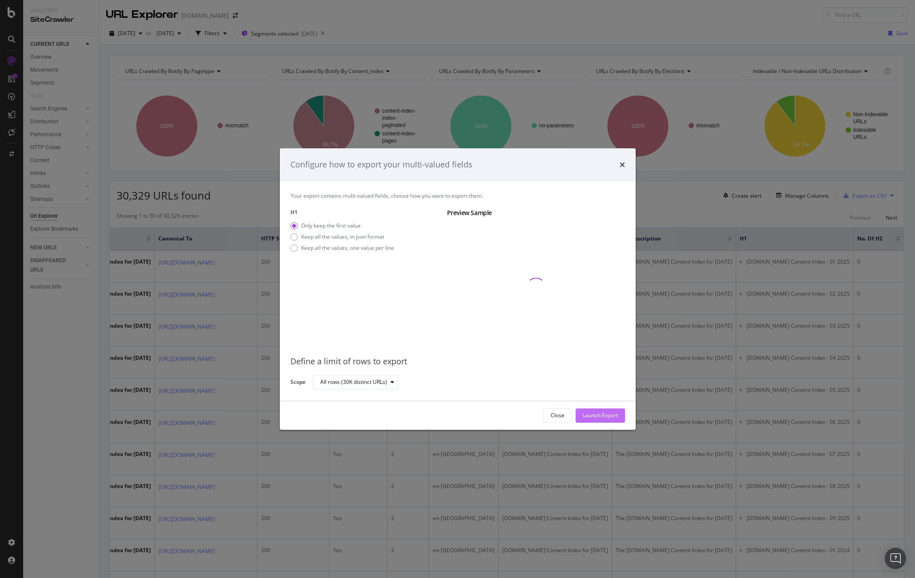
click at [592, 414] on div "Launch Export" at bounding box center [600, 415] width 35 height 8
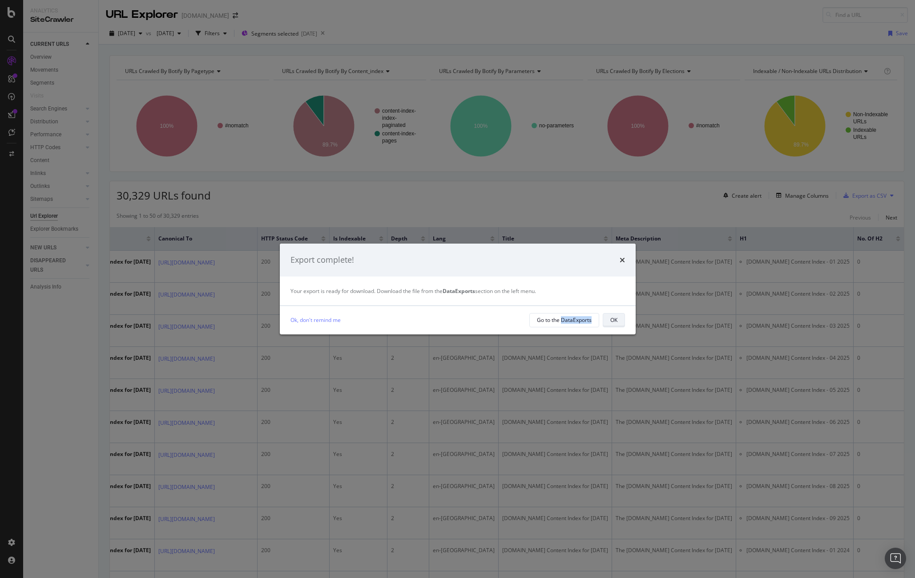
click at [614, 319] on div "OK" at bounding box center [614, 320] width 7 height 8
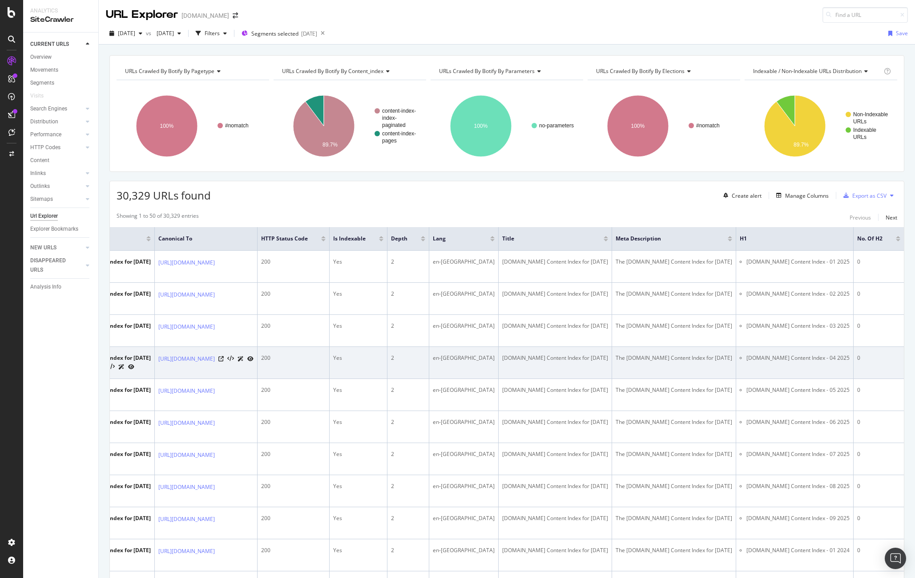
click at [647, 349] on td "The BBC.com Content Index for April 2025" at bounding box center [674, 363] width 124 height 32
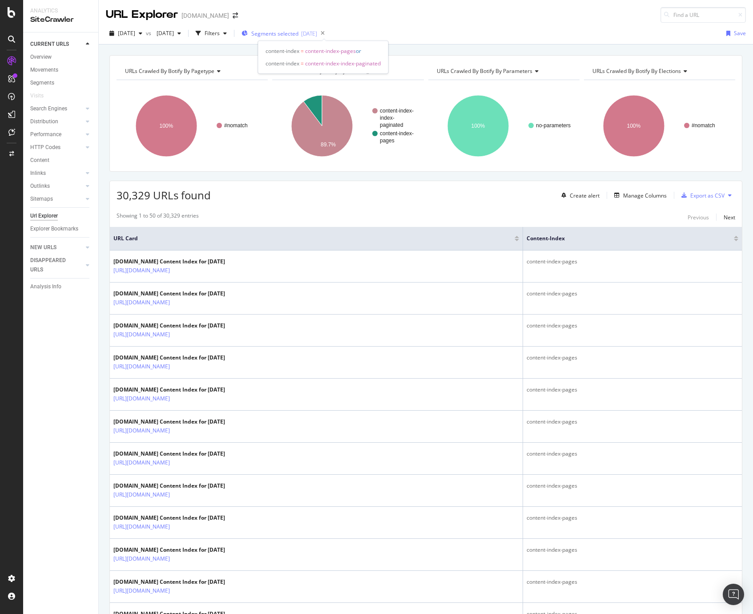
click at [299, 31] on span "Segments selected" at bounding box center [274, 34] width 47 height 8
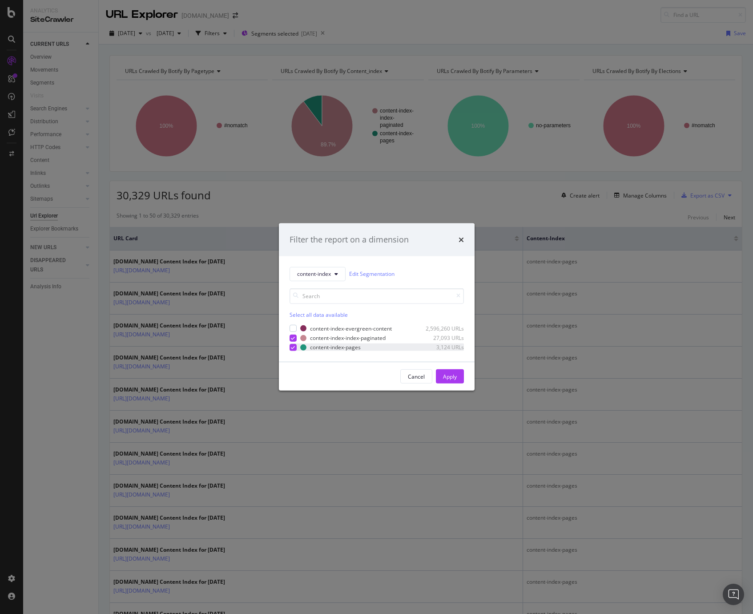
click at [295, 345] on div "modal" at bounding box center [293, 347] width 7 height 7
click at [454, 377] on div "Apply" at bounding box center [450, 377] width 14 height 8
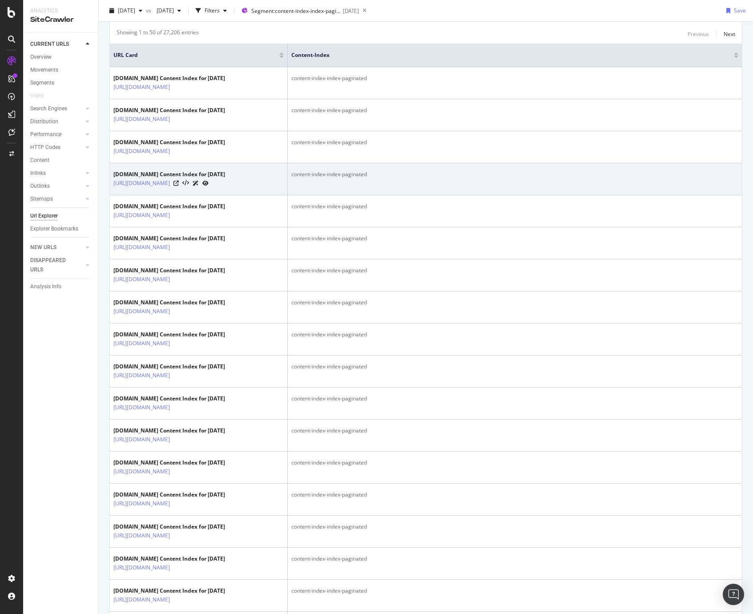
scroll to position [189, 0]
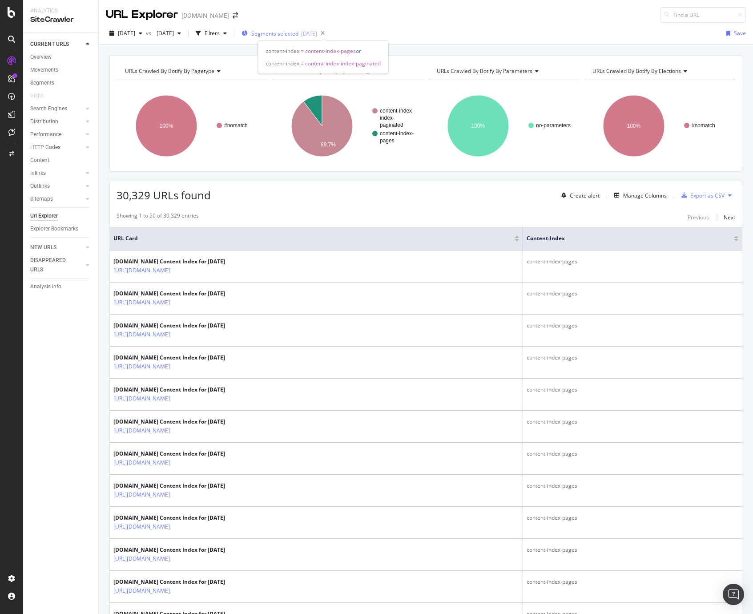
click at [299, 33] on span "Segments selected" at bounding box center [274, 34] width 47 height 8
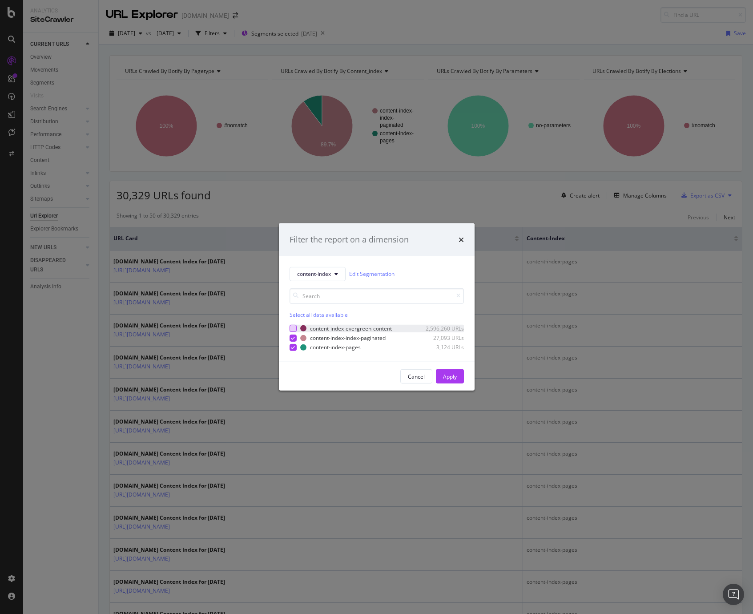
click at [294, 326] on div "modal" at bounding box center [293, 328] width 7 height 7
click at [294, 339] on icon "modal" at bounding box center [293, 338] width 4 height 4
click at [293, 347] on icon "modal" at bounding box center [293, 347] width 4 height 4
click at [318, 270] on button "content-index" at bounding box center [318, 274] width 56 height 14
click at [382, 268] on div "content-index Edit Segmentation" at bounding box center [377, 274] width 174 height 14
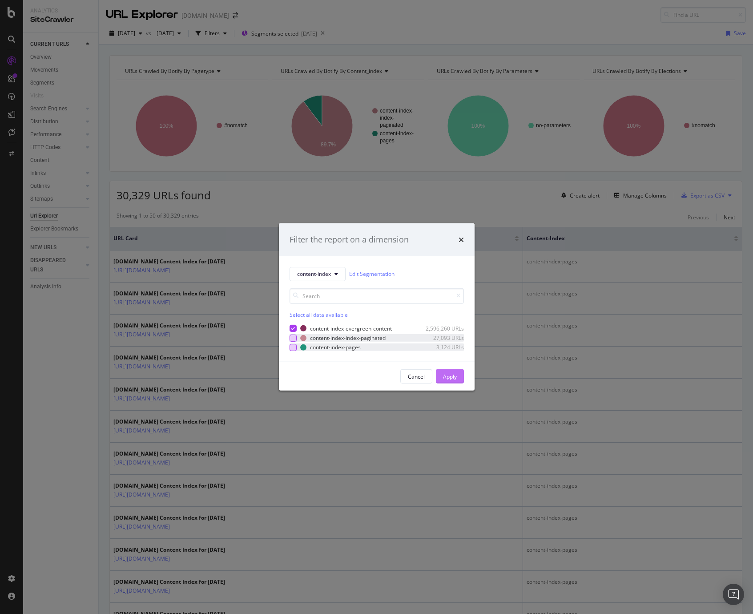
click at [455, 376] on div "Apply" at bounding box center [450, 377] width 14 height 8
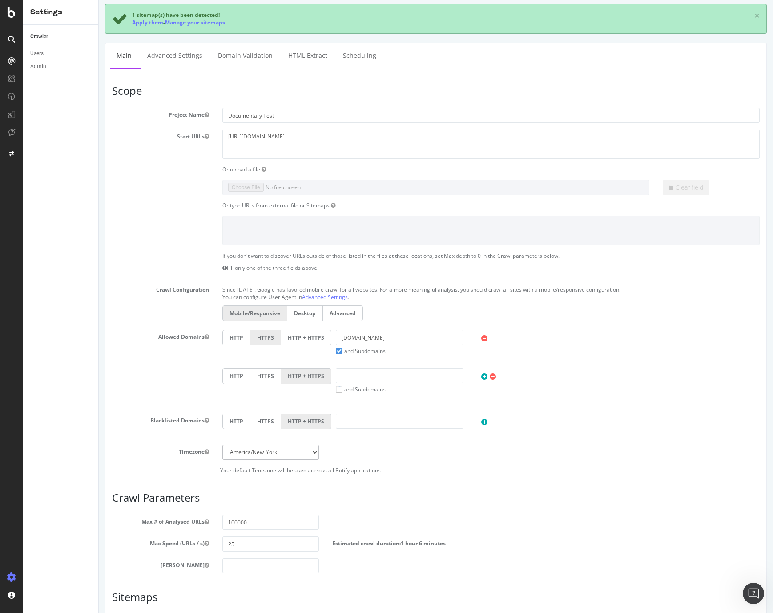
scroll to position [19, 0]
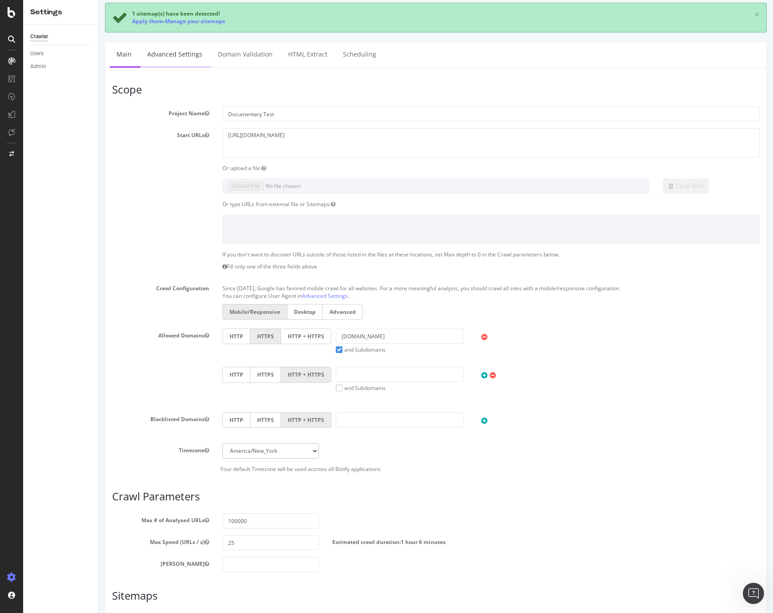
click at [186, 50] on link "Advanced Settings" at bounding box center [175, 54] width 69 height 24
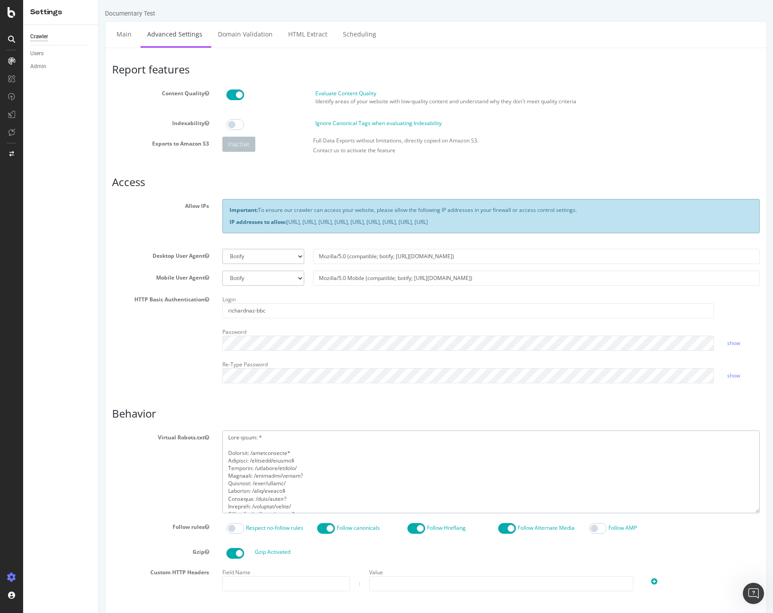
click at [317, 466] on textarea at bounding box center [492, 471] width 538 height 82
paste textarea "[https://www.test.bbc.com/pages/archive] User-agent: * Allow: /pages/archive* D…"
type textarea "[https://www.test.bbc.com/pages/archive] User-agent: * Allow: /pages/archive* D…"
click at [306, 433] on textarea at bounding box center [492, 471] width 538 height 82
click at [321, 436] on textarea at bounding box center [492, 471] width 538 height 82
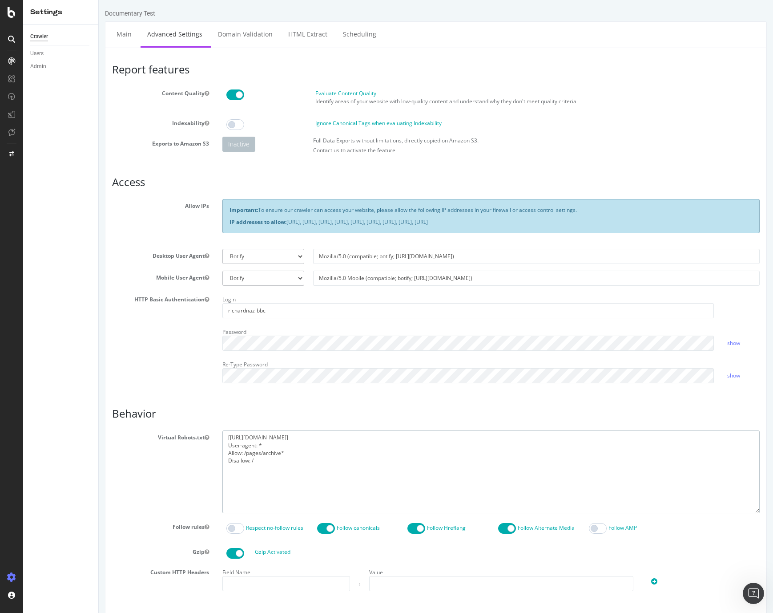
click at [321, 436] on textarea at bounding box center [492, 471] width 538 height 82
click at [299, 463] on textarea at bounding box center [492, 471] width 538 height 82
paste textarea "[https://www.test.bbc.com/video/docs] User-agent: * Allow: /video/docs* Disallo…"
type textarea "[https://www.test.bbc.com/video/docs] User-agent: * Allow: /video/docs* Disallo…"
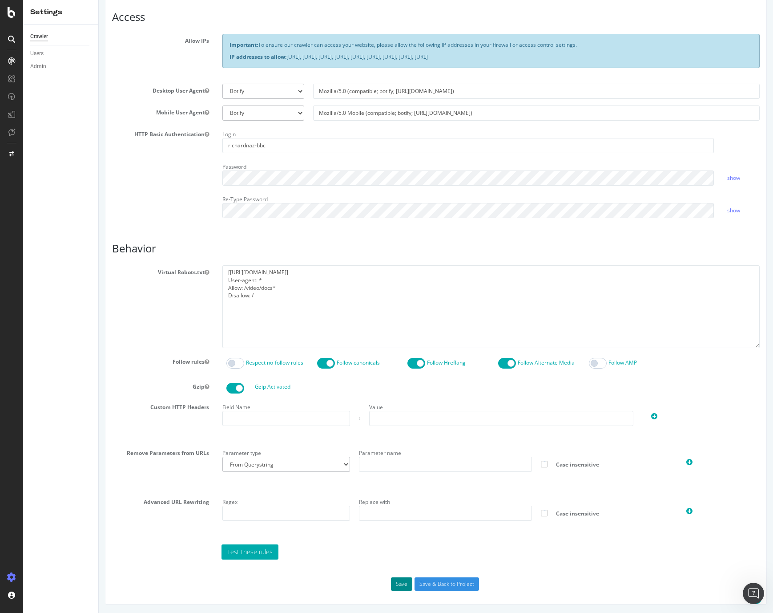
click at [401, 579] on button "Save" at bounding box center [401, 583] width 21 height 13
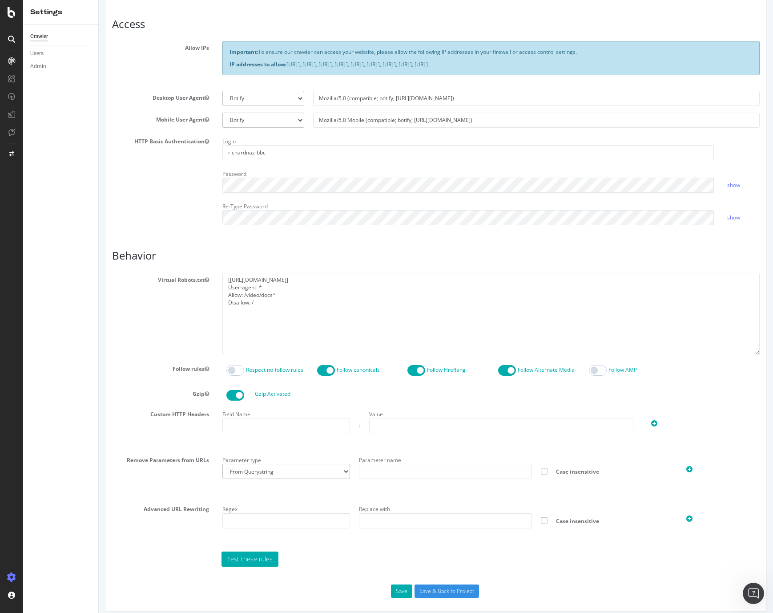
scroll to position [235, 0]
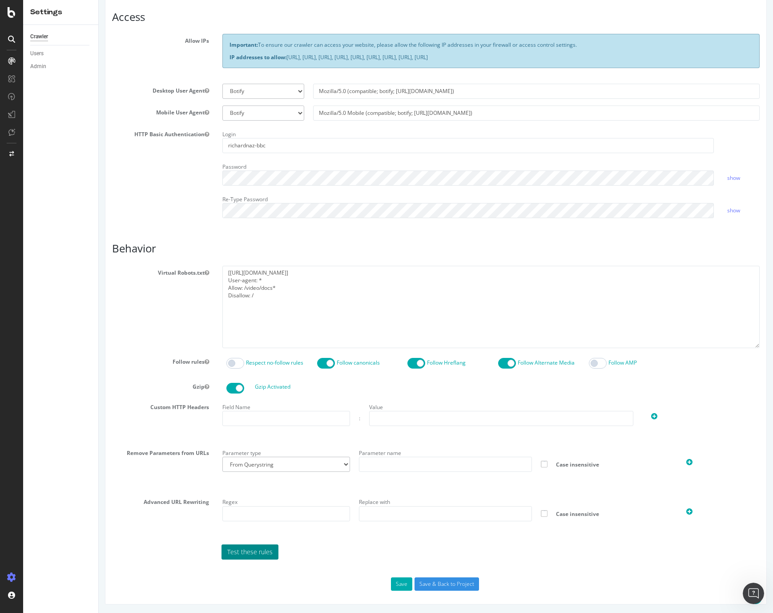
click at [263, 550] on link "Test these rules" at bounding box center [250, 551] width 57 height 15
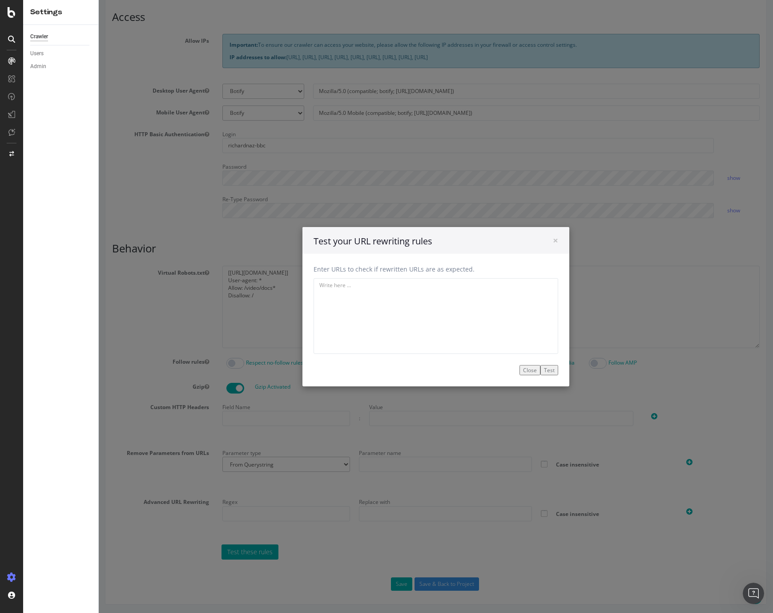
click at [530, 370] on button "Close" at bounding box center [530, 369] width 21 height 10
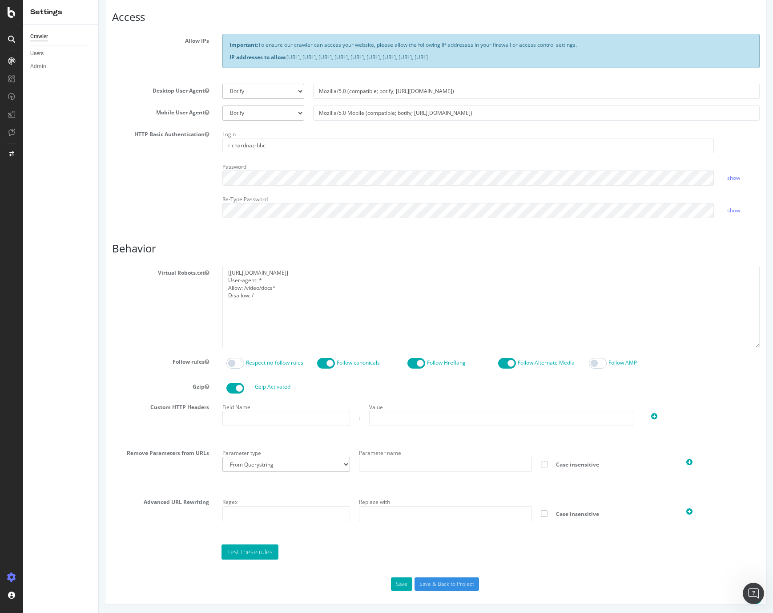
click at [44, 51] on link "Users" at bounding box center [61, 53] width 62 height 9
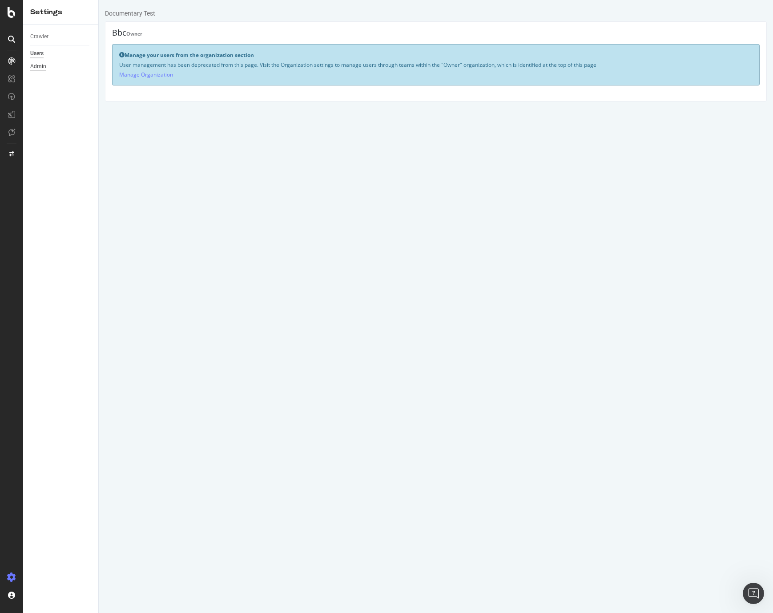
click at [43, 65] on div "Admin" at bounding box center [38, 66] width 16 height 9
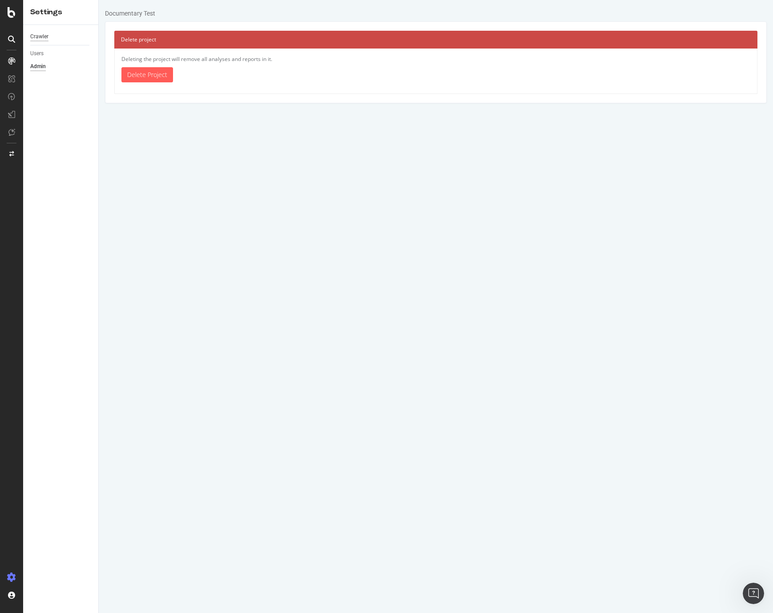
click at [41, 34] on div "Crawler" at bounding box center [39, 36] width 18 height 9
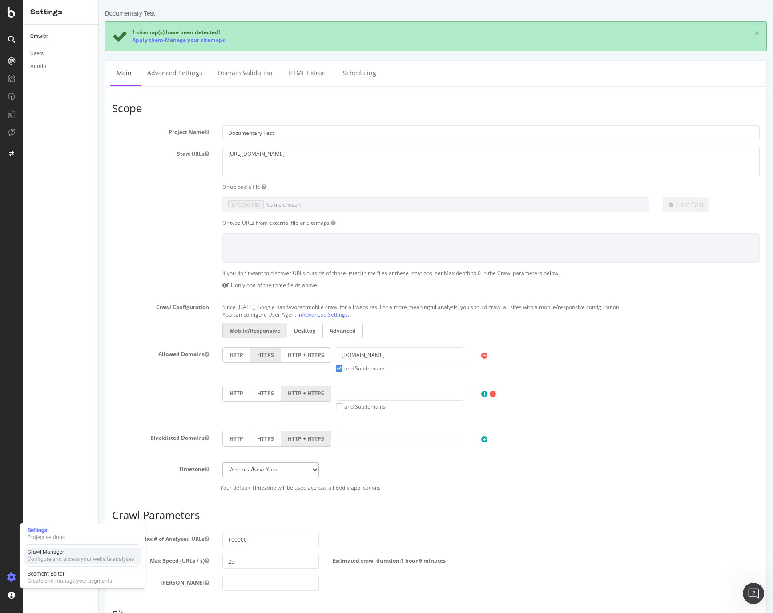
click at [49, 552] on div "Crawl Manager" at bounding box center [81, 551] width 106 height 7
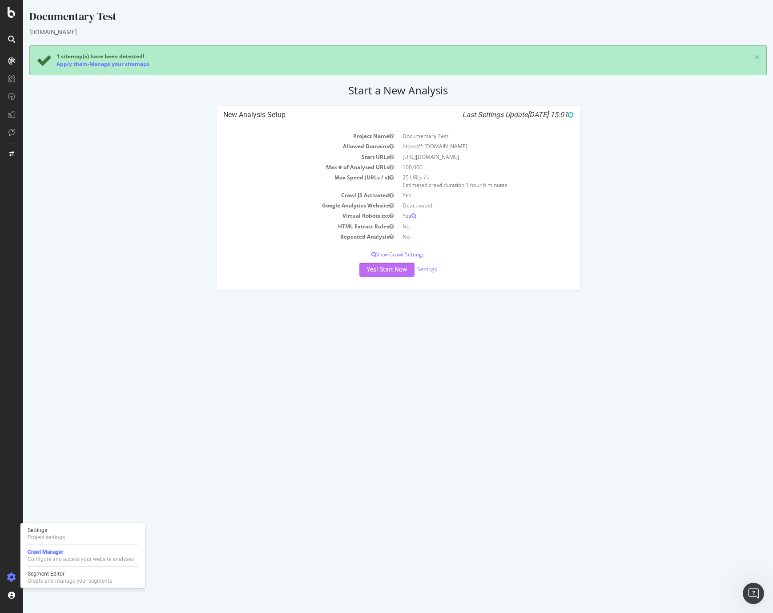
click at [372, 268] on button "Yes! Start Now" at bounding box center [387, 270] width 55 height 14
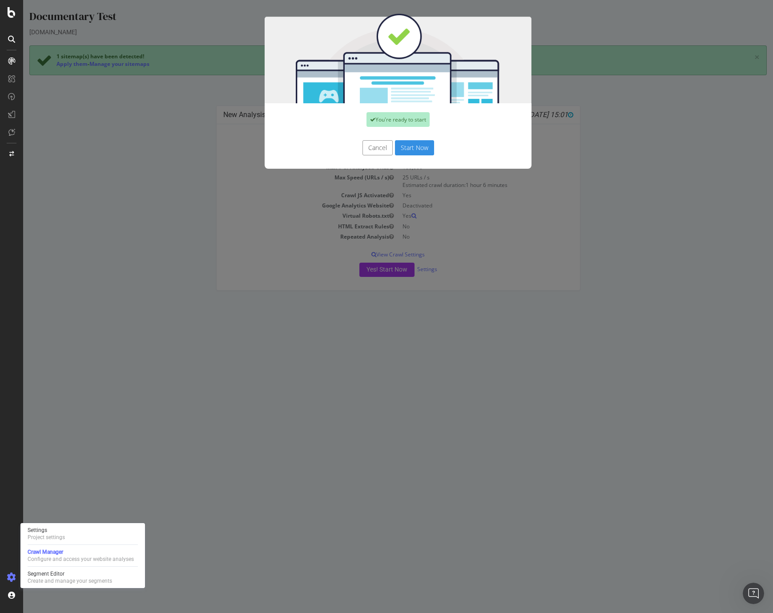
click at [413, 152] on button "Start Now" at bounding box center [414, 147] width 39 height 15
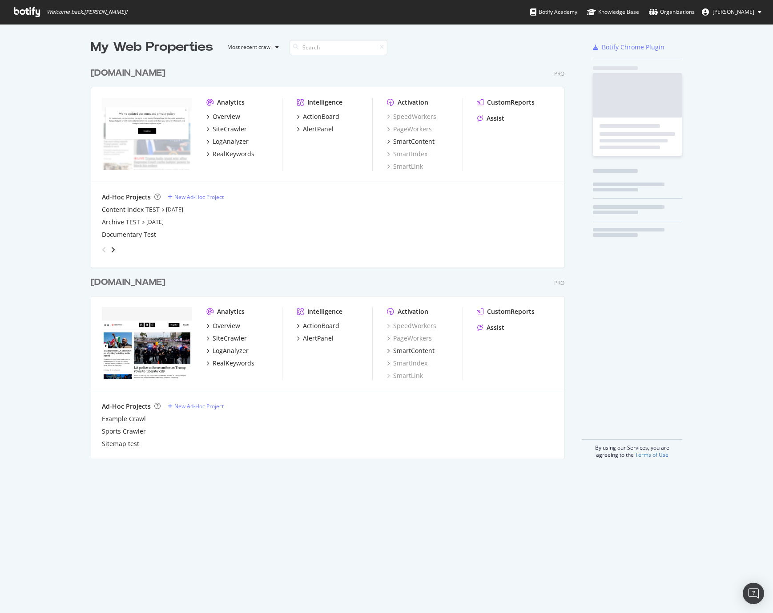
scroll to position [402, 481]
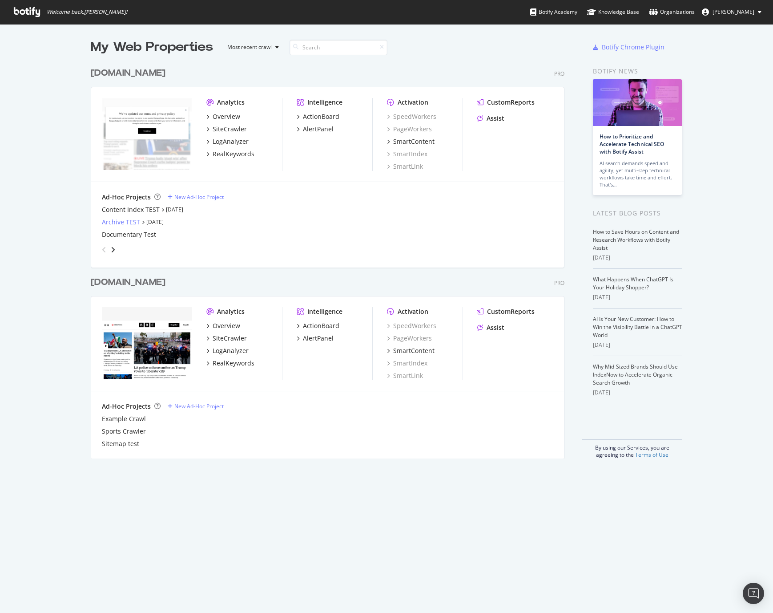
click at [119, 223] on div "Archive TEST" at bounding box center [121, 222] width 38 height 9
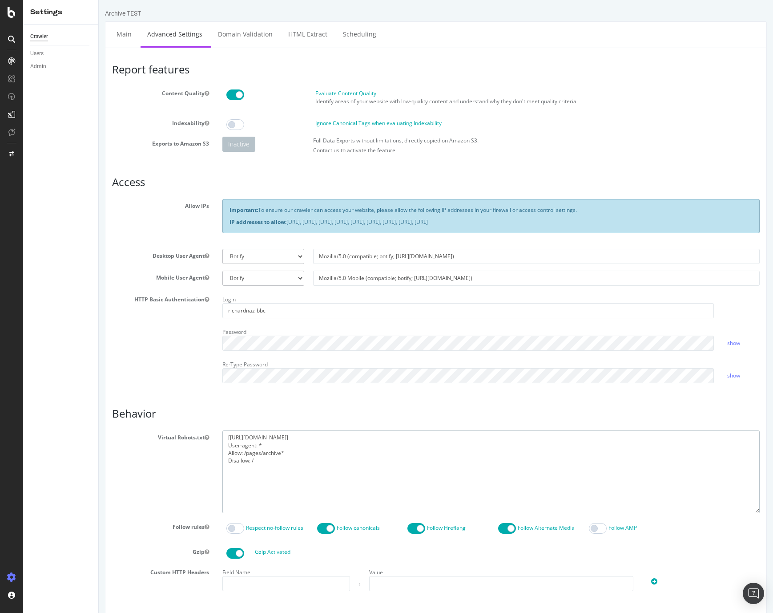
drag, startPoint x: 267, startPoint y: 462, endPoint x: 229, endPoint y: 426, distance: 52.6
click at [229, 426] on article "Behavior Virtual Robots.txt [[URL][DOMAIN_NAME]] User-agent: * Allow: /pages/ar…" at bounding box center [436, 566] width 648 height 317
click at [314, 440] on textarea "[[URL][DOMAIN_NAME]] User-agent: * Allow: /pages/archive* Disallow: /" at bounding box center [492, 471] width 538 height 82
click at [306, 439] on textarea "[[URL][DOMAIN_NAME]] User-agent: * Allow: /pages/archive* Disallow: /" at bounding box center [492, 471] width 538 height 82
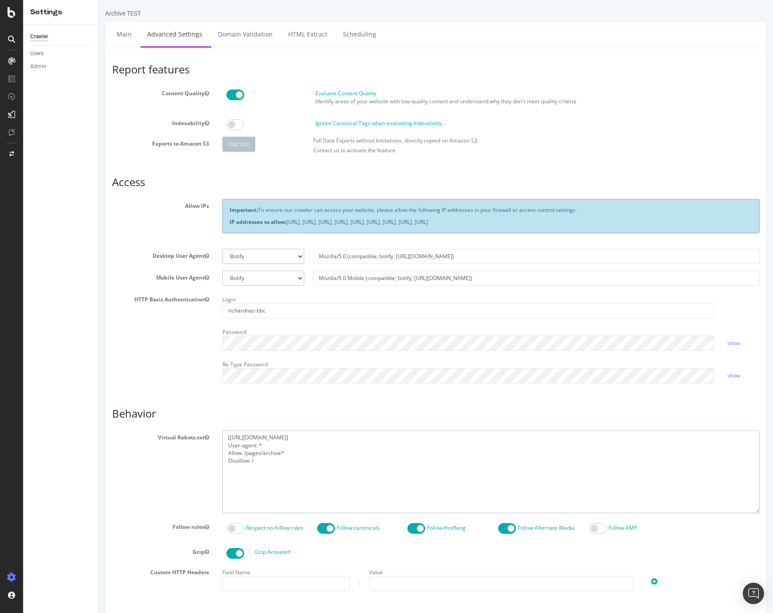
click at [323, 438] on textarea "[[URL][DOMAIN_NAME]] User-agent: * Allow: /pages/archive* Disallow: /" at bounding box center [492, 471] width 538 height 82
click at [254, 452] on textarea "[[URL][DOMAIN_NAME]] User-agent: * Allow: /pages/archive* Disallow: /" at bounding box center [492, 471] width 538 height 82
click at [269, 452] on textarea "[[URL][DOMAIN_NAME]] User-agent: * Allow: /pages/archive* Disallow: /" at bounding box center [492, 471] width 538 height 82
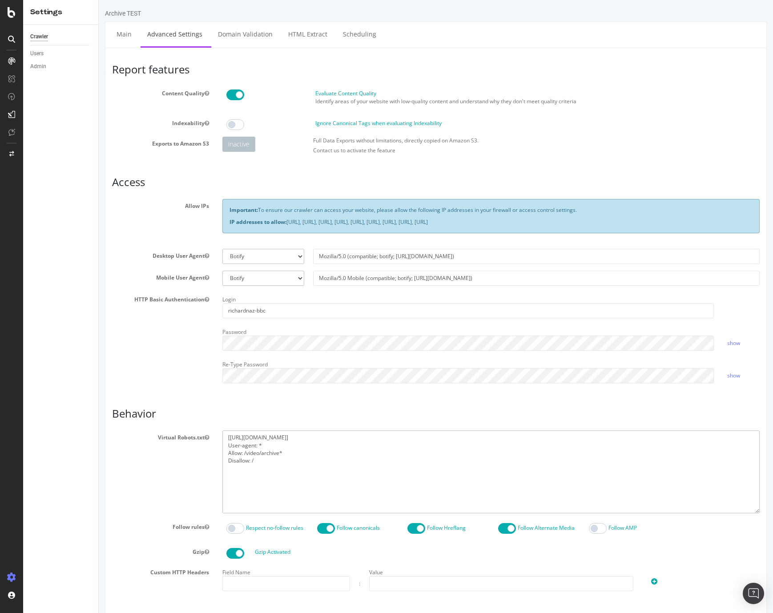
click at [269, 452] on textarea "[[URL][DOMAIN_NAME]] User-agent: * Allow: /pages/archive* Disallow: /" at bounding box center [492, 471] width 538 height 82
drag, startPoint x: 274, startPoint y: 470, endPoint x: 214, endPoint y: 426, distance: 75.1
click at [214, 426] on article "Behavior Virtual Robots.txt [[URL][DOMAIN_NAME]] User-agent: * Allow: /pages/ar…" at bounding box center [436, 566] width 648 height 317
type textarea "[[URL][DOMAIN_NAME]] User-agent: * Allow: /video/docs* Disallow: /"
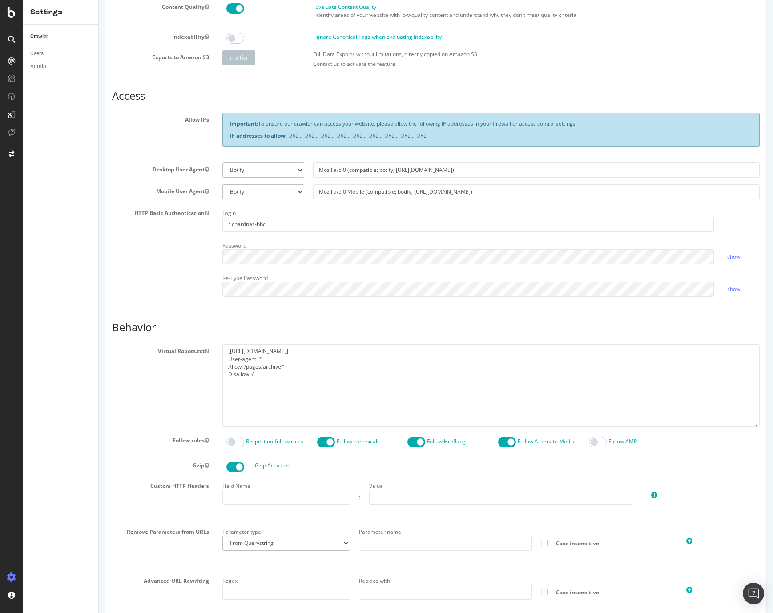
scroll to position [165, 0]
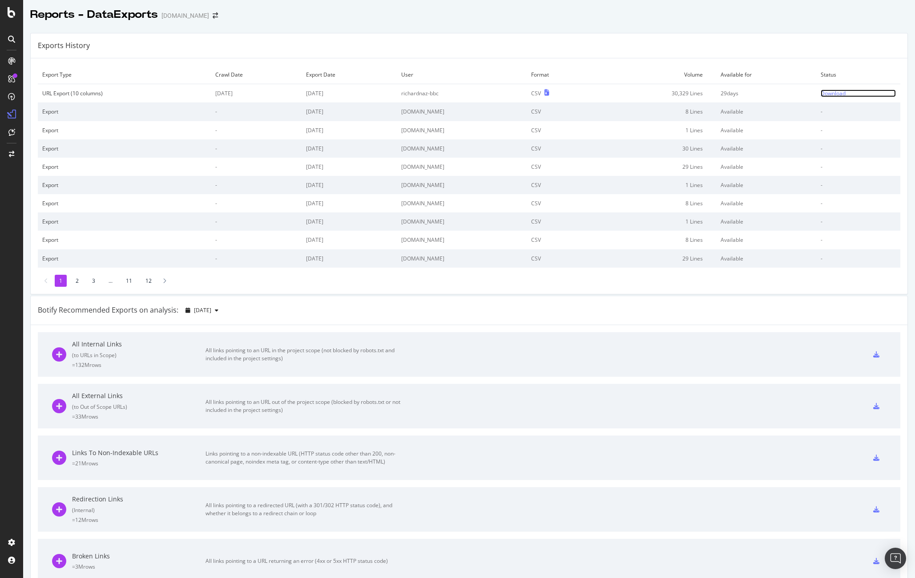
click at [831, 93] on div "Download" at bounding box center [833, 93] width 25 height 8
